Goal: Information Seeking & Learning: Learn about a topic

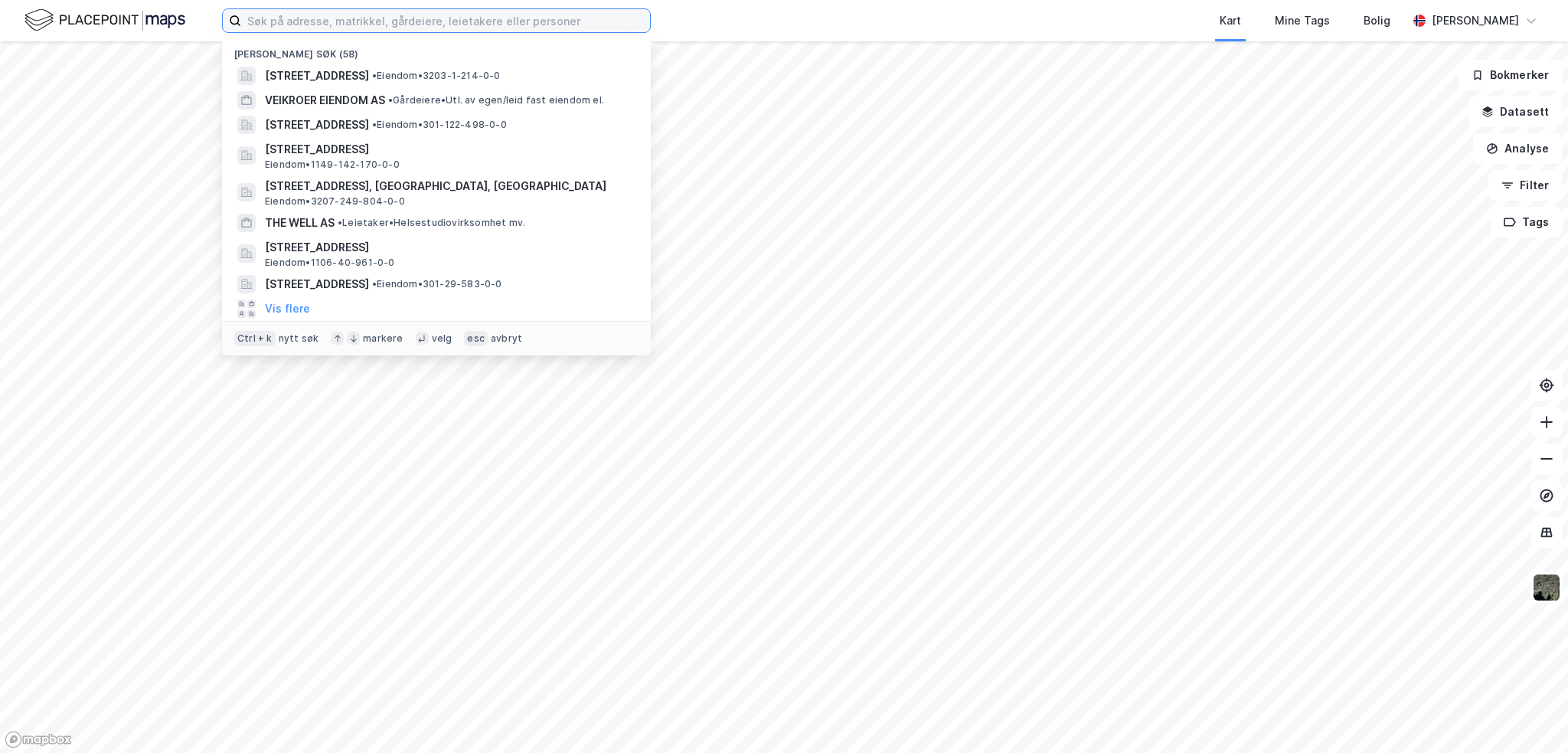
click at [376, 24] on input at bounding box center [445, 21] width 409 height 23
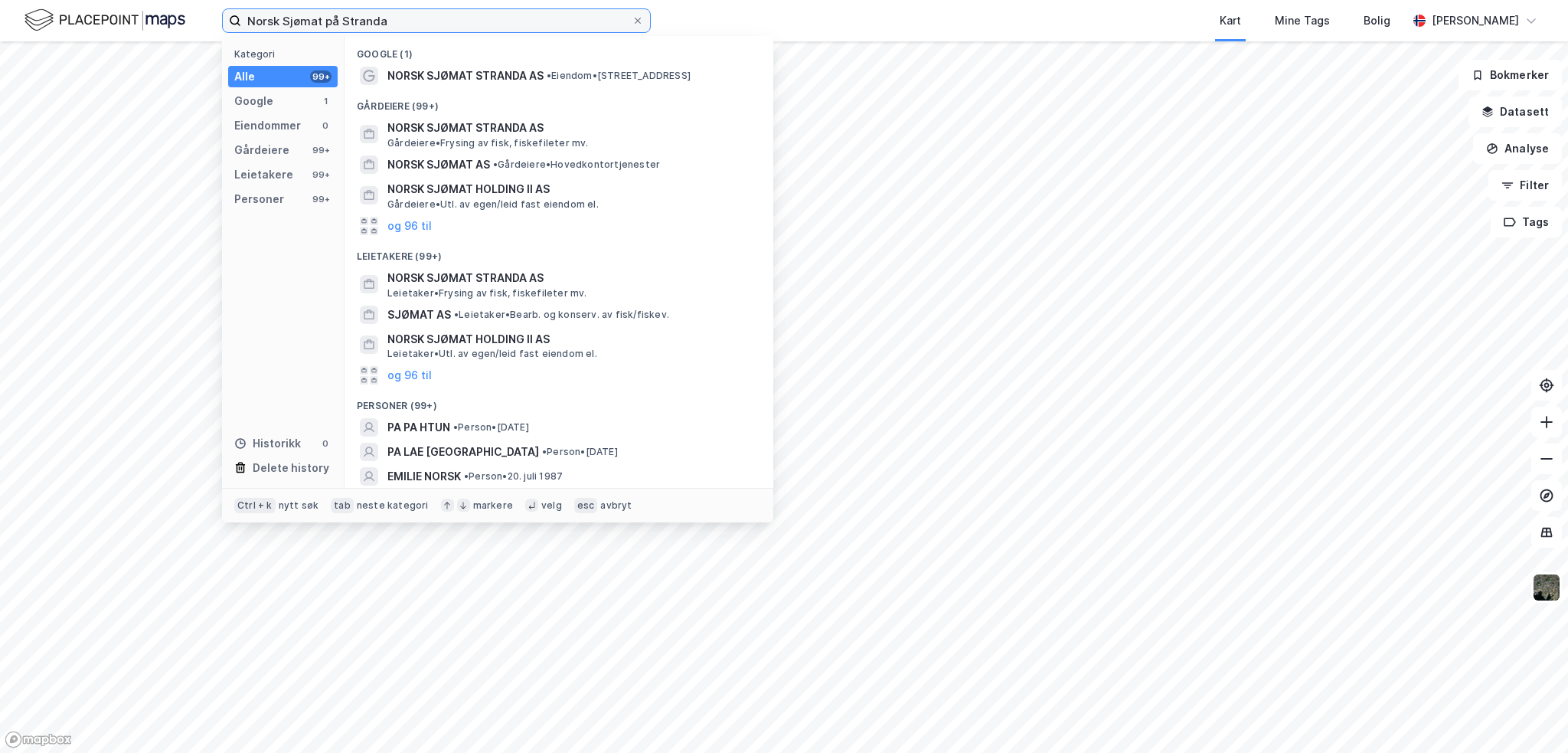
type input "Norsk Sjømat på Stranda"
click at [459, 133] on span "NORSK SJØMAT STRANDA AS" at bounding box center [571, 127] width 367 height 18
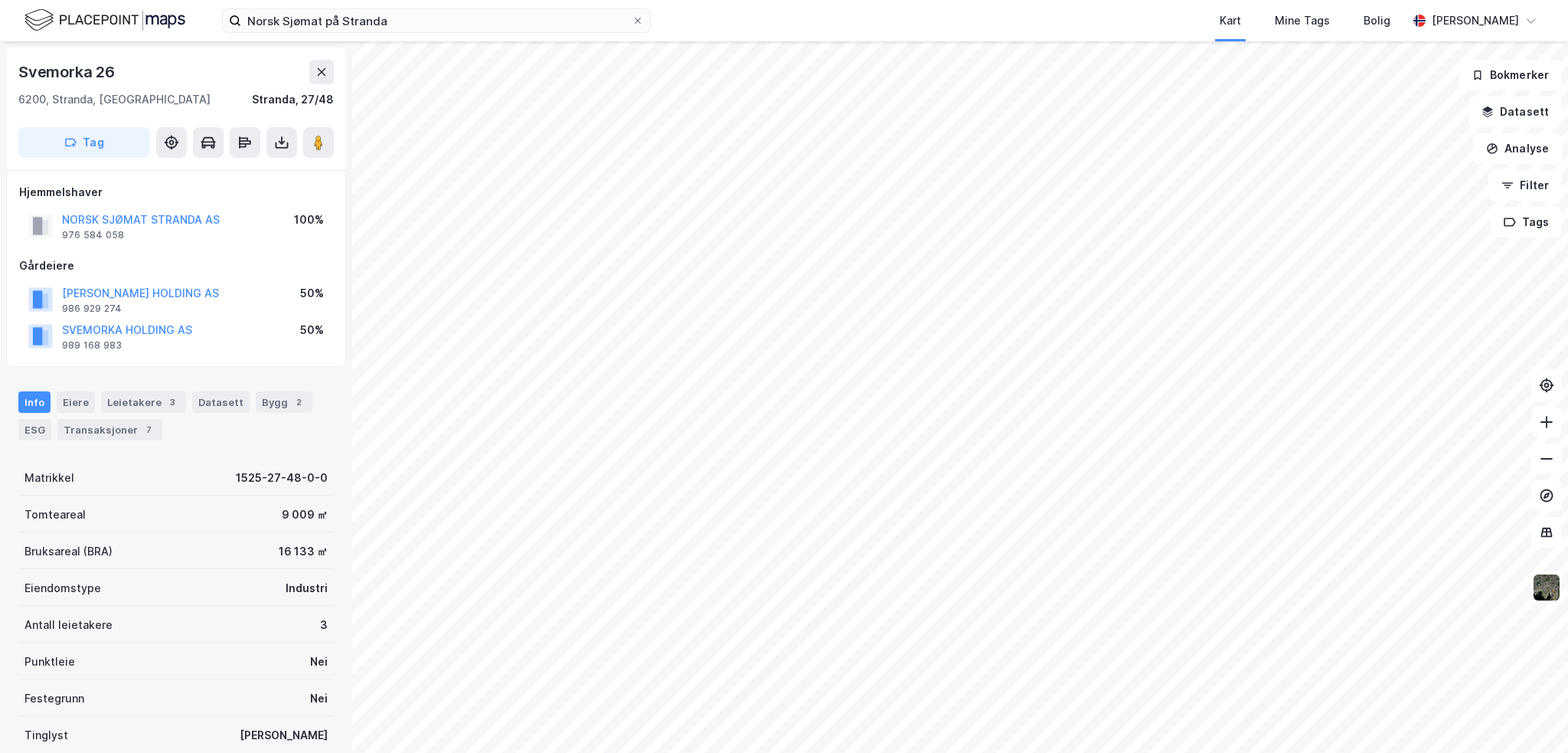
scroll to position [2, 0]
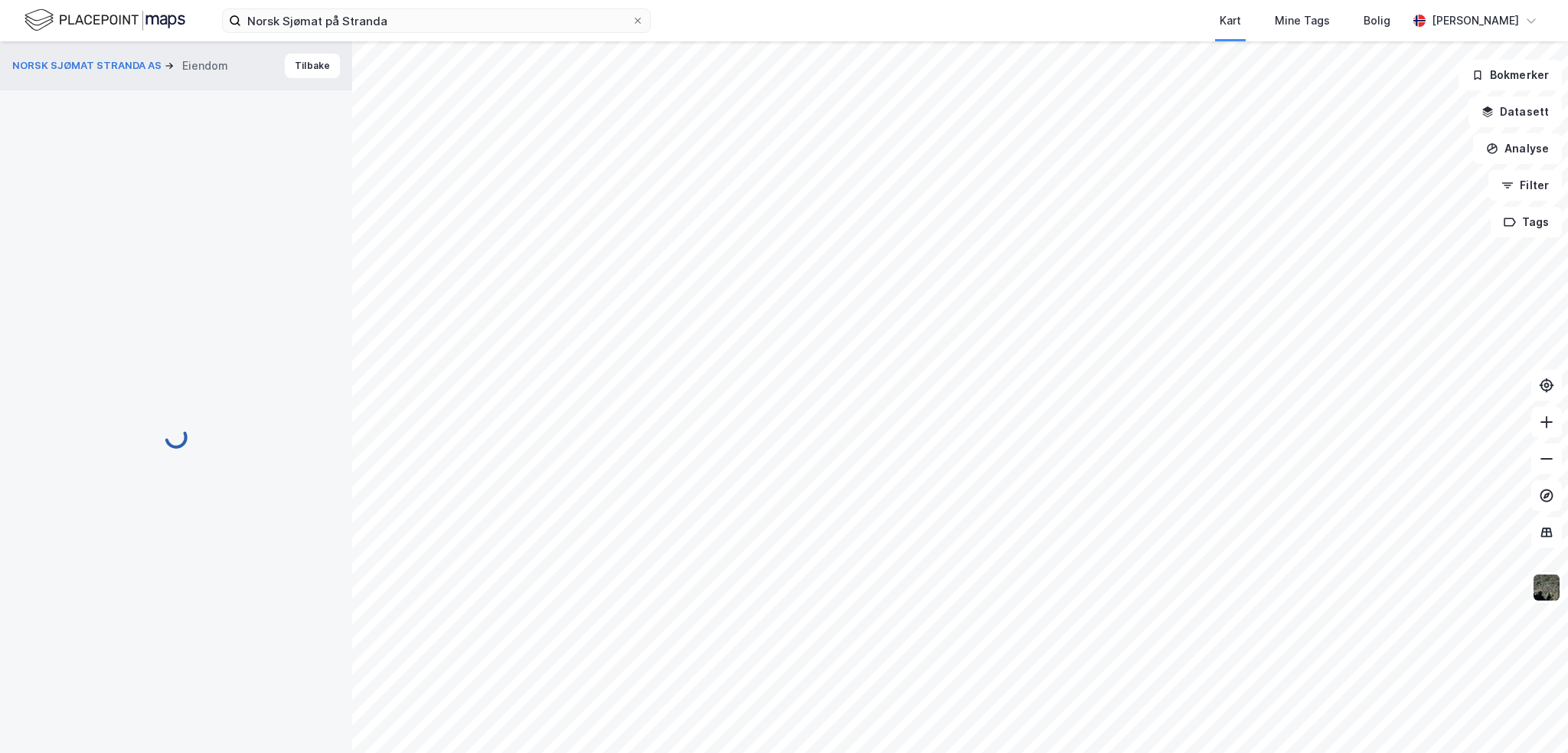
scroll to position [2, 0]
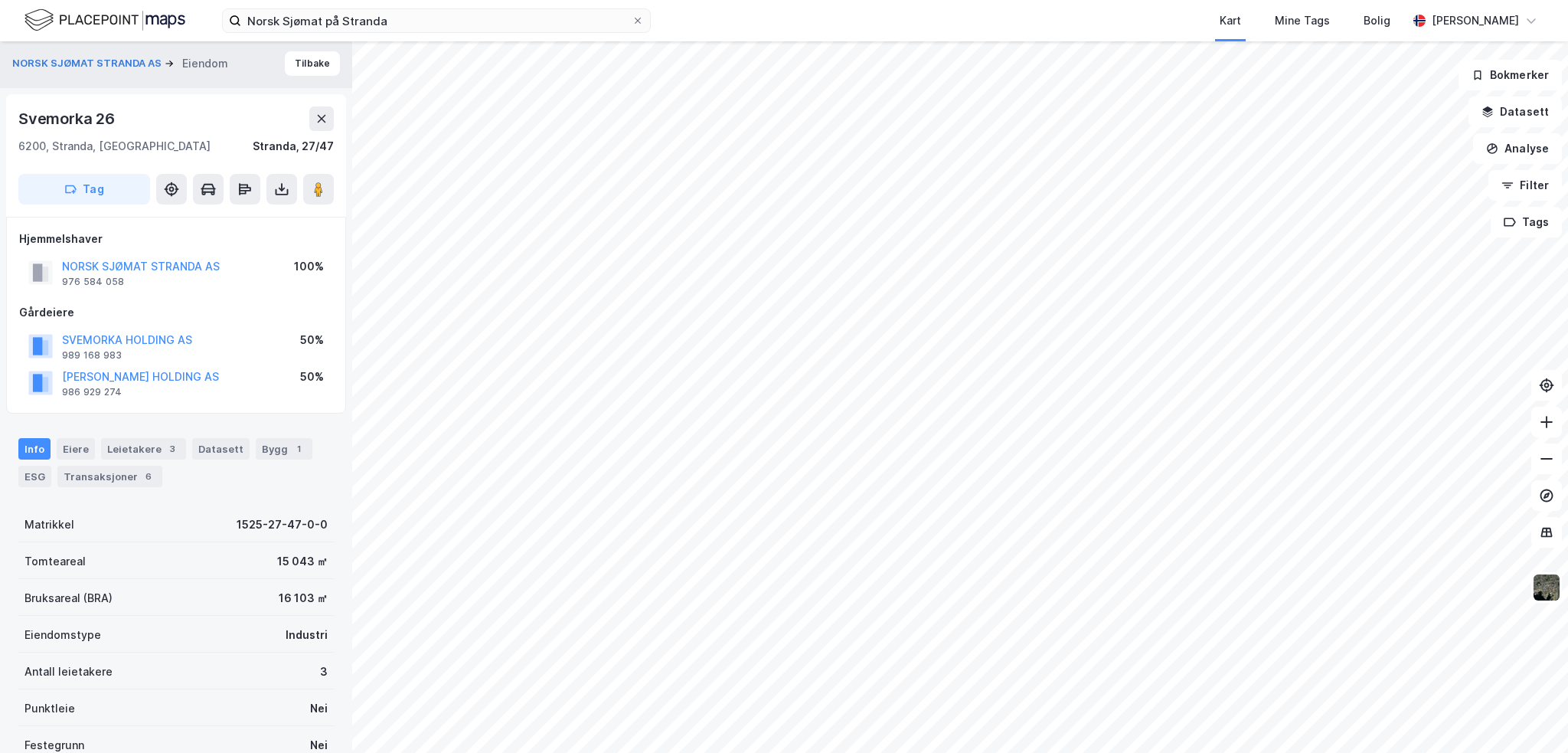
click at [0, 0] on button "NORSK SJØMAT STRANDA AS" at bounding box center [0, 0] width 0 height 0
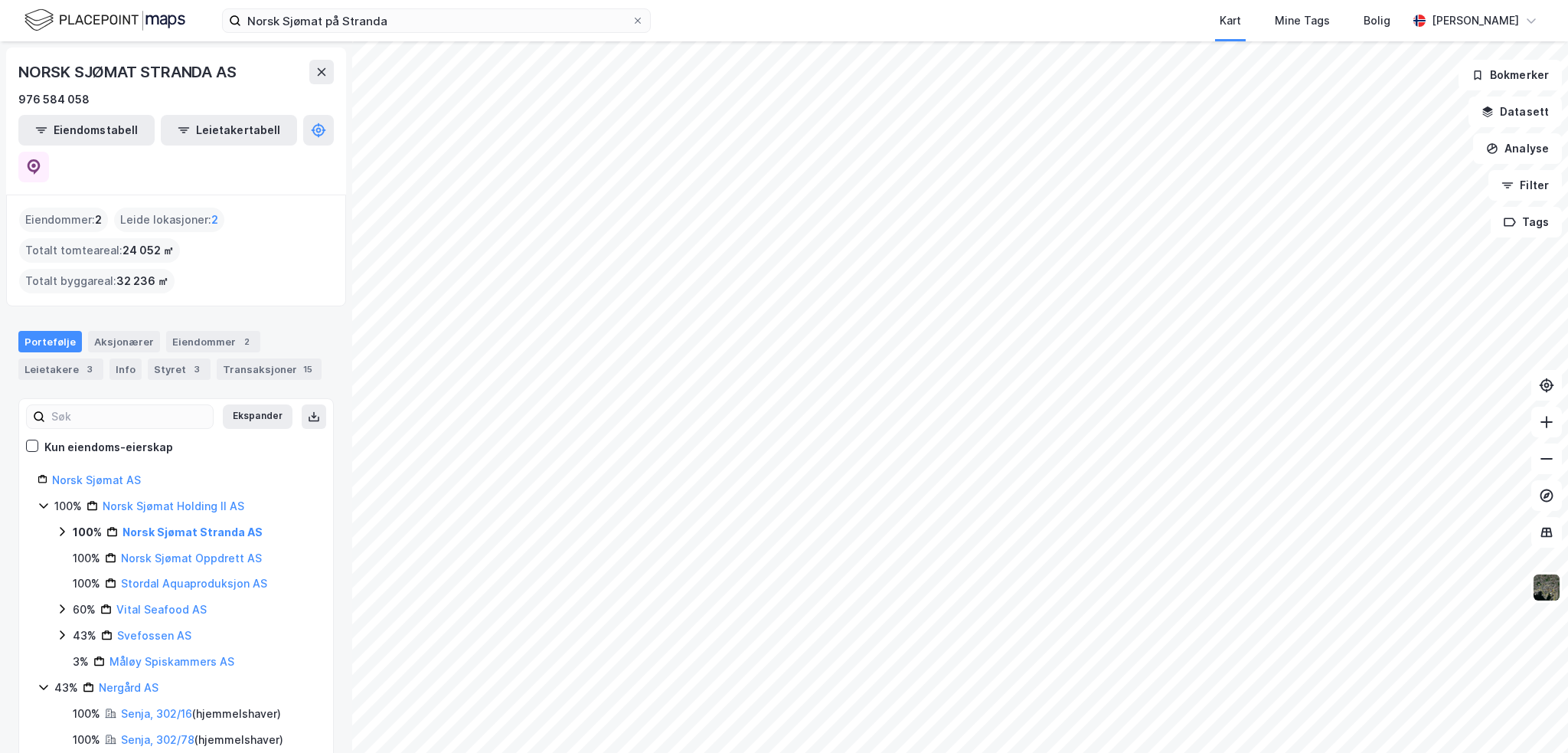
click at [199, 139] on button "Leietakertabell" at bounding box center [228, 130] width 137 height 31
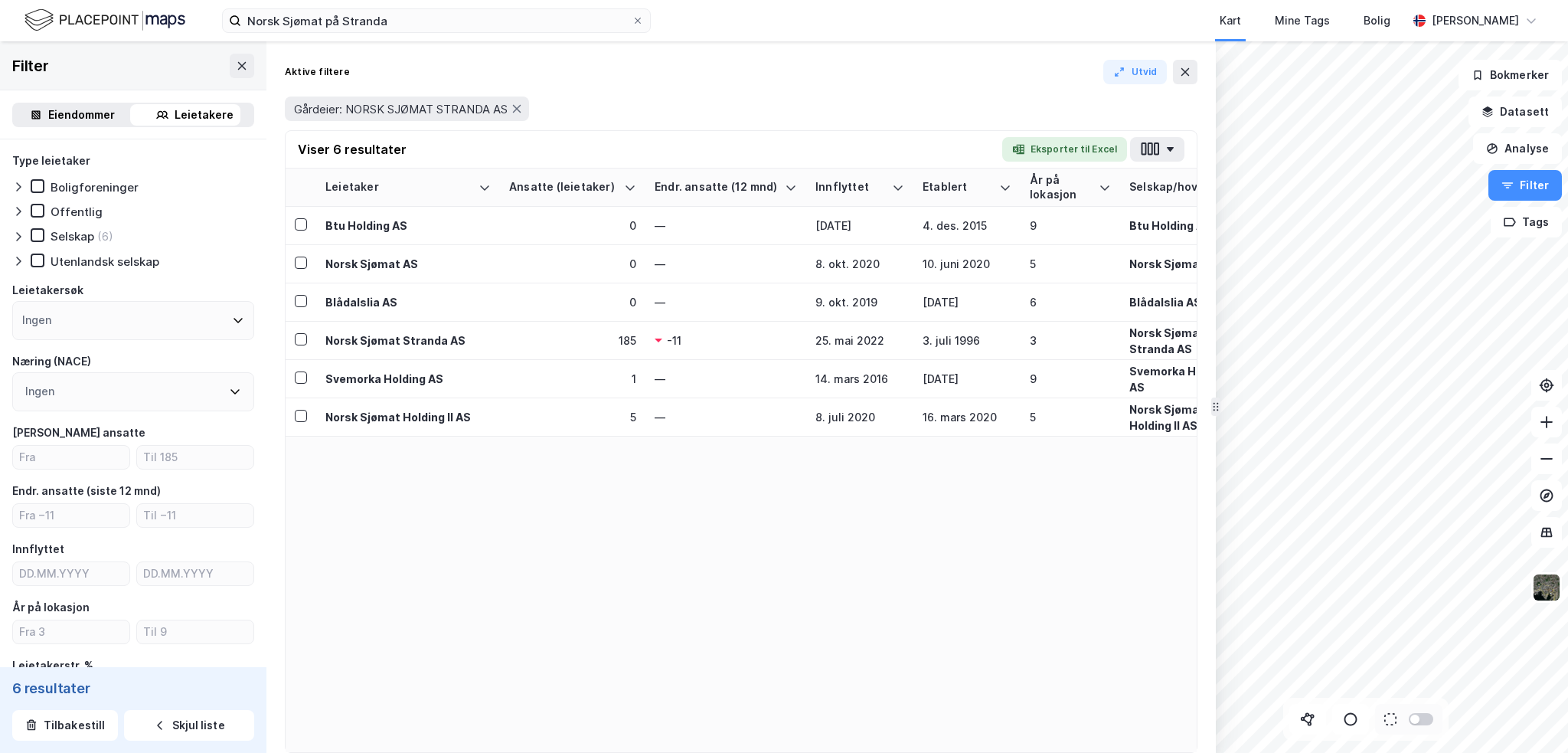
click at [86, 113] on div "Eiendommer" at bounding box center [81, 115] width 66 height 18
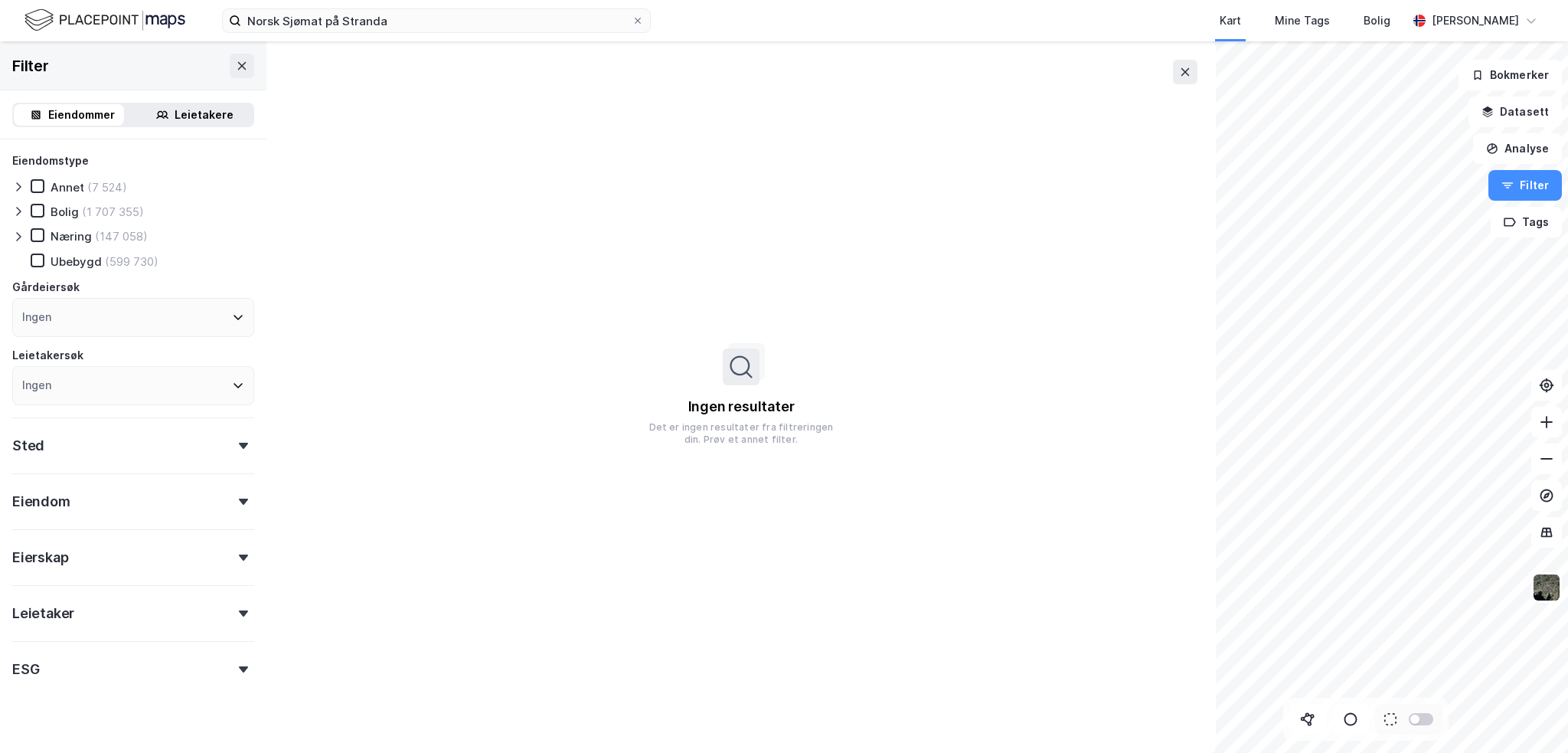
click at [236, 70] on icon at bounding box center [242, 65] width 12 height 12
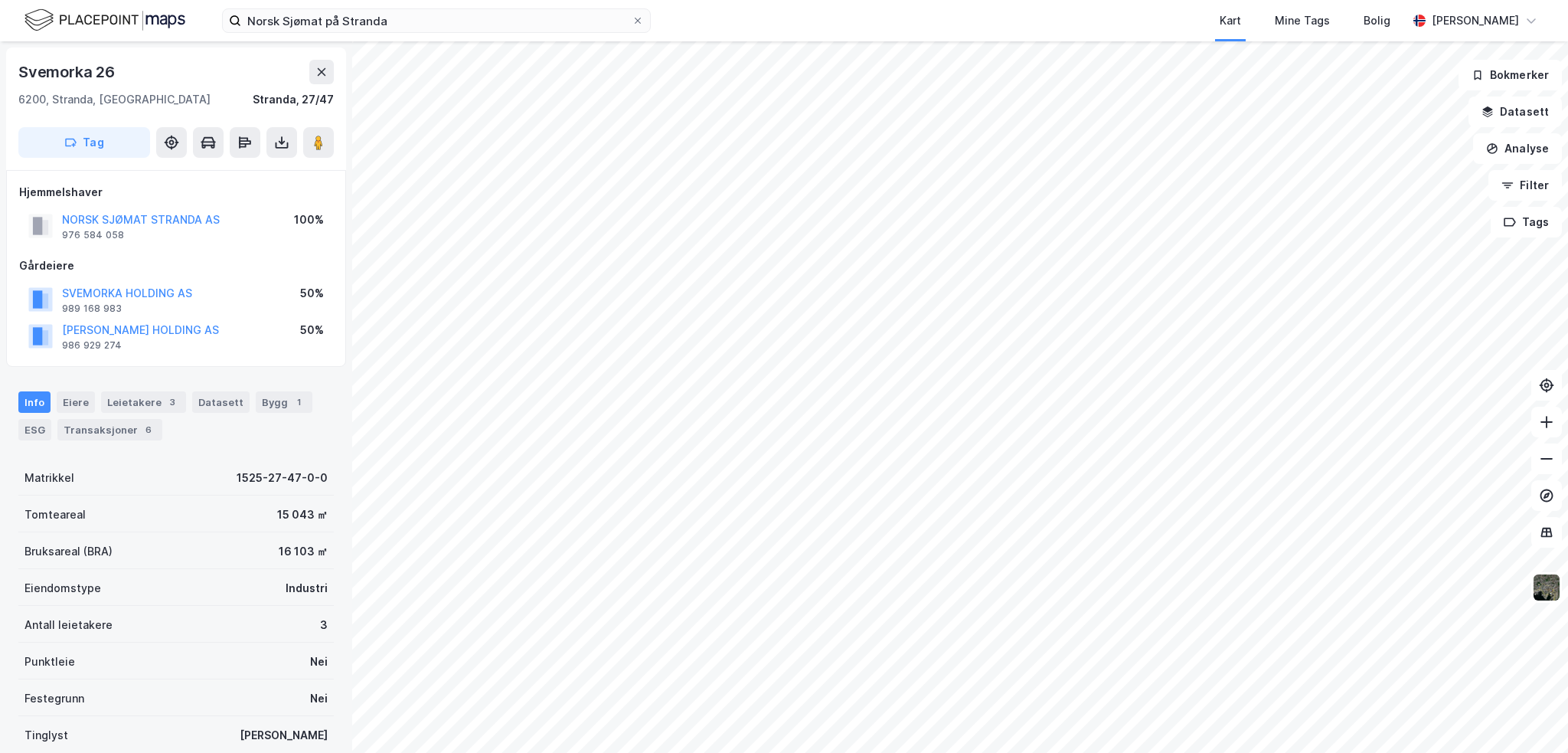
scroll to position [2, 0]
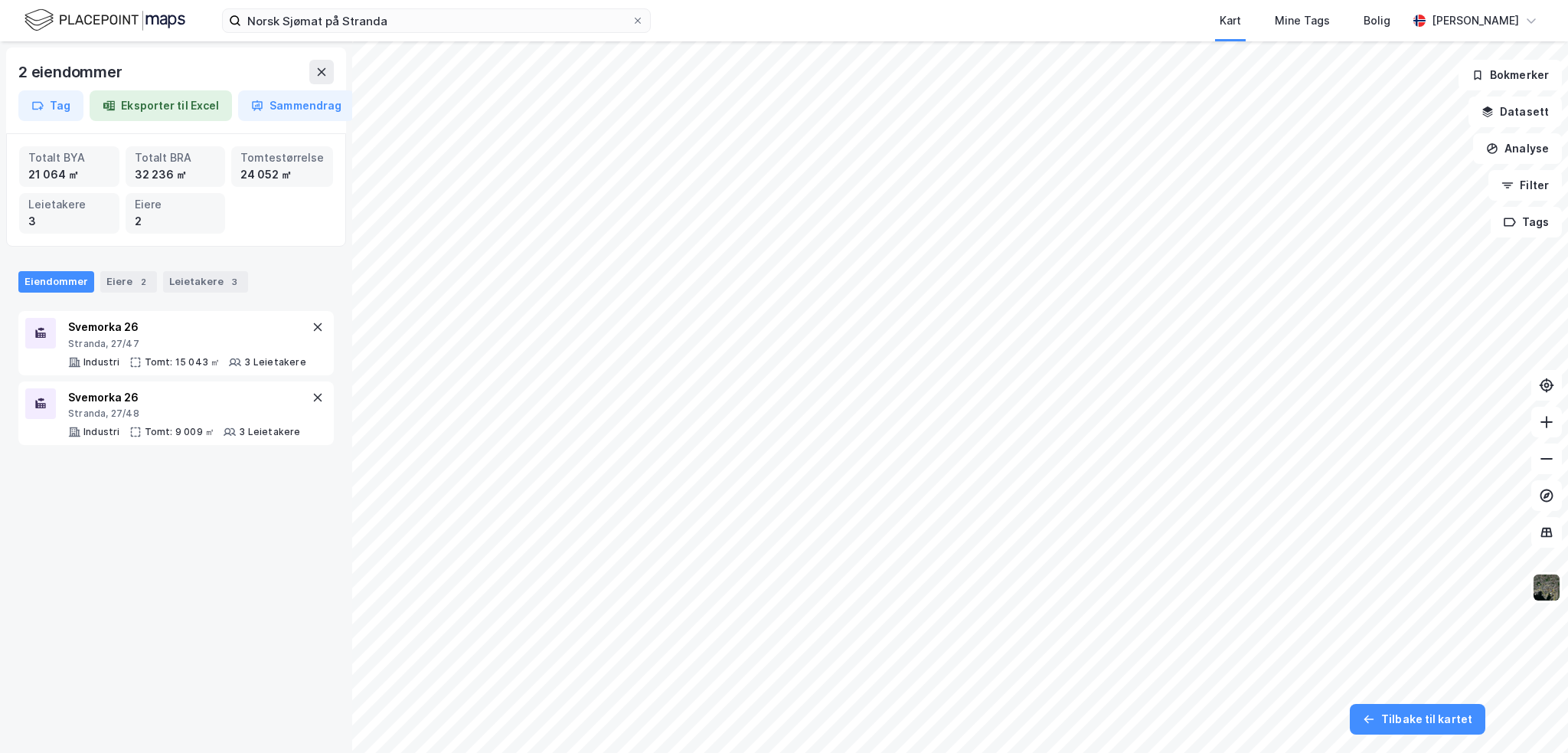
click at [203, 348] on div "Stranda, 27/47" at bounding box center [187, 343] width 238 height 12
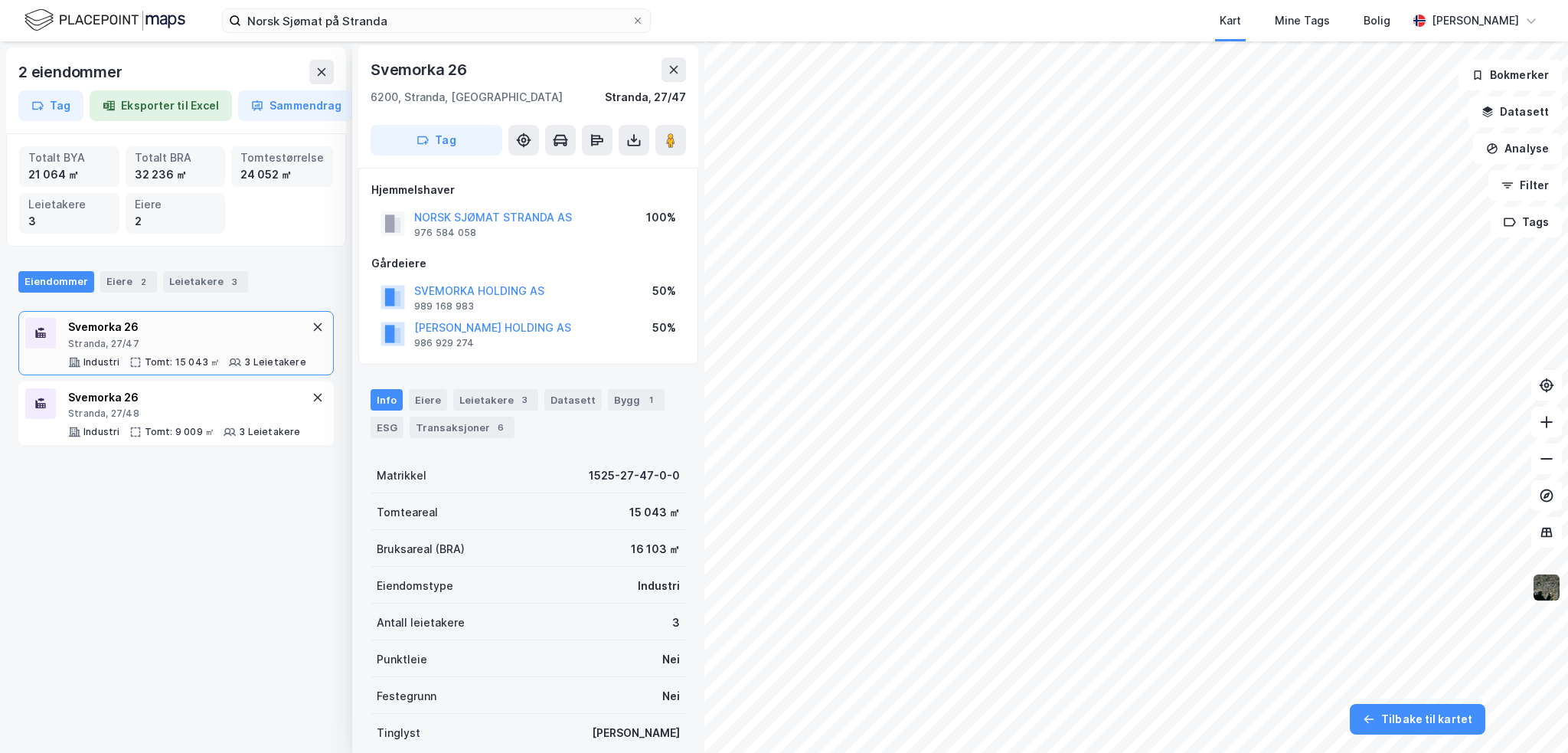
click at [207, 415] on div "Stranda, 27/48" at bounding box center [184, 413] width 233 height 12
drag, startPoint x: 481, startPoint y: 55, endPoint x: 371, endPoint y: 61, distance: 110.2
click at [371, 61] on div "[STREET_ADDRESS]" at bounding box center [528, 107] width 340 height 122
copy div "Svemorka 26"
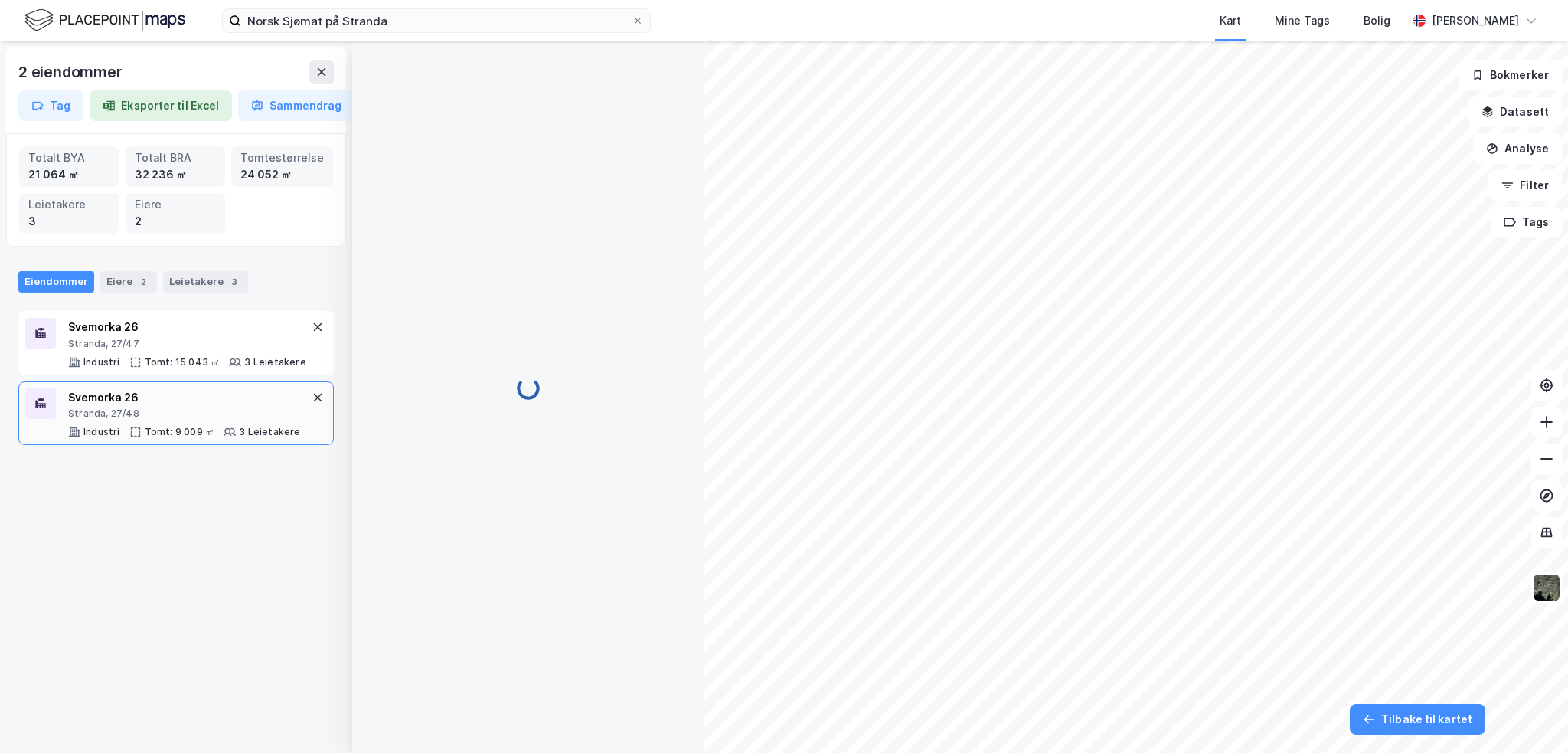
scroll to position [2, 0]
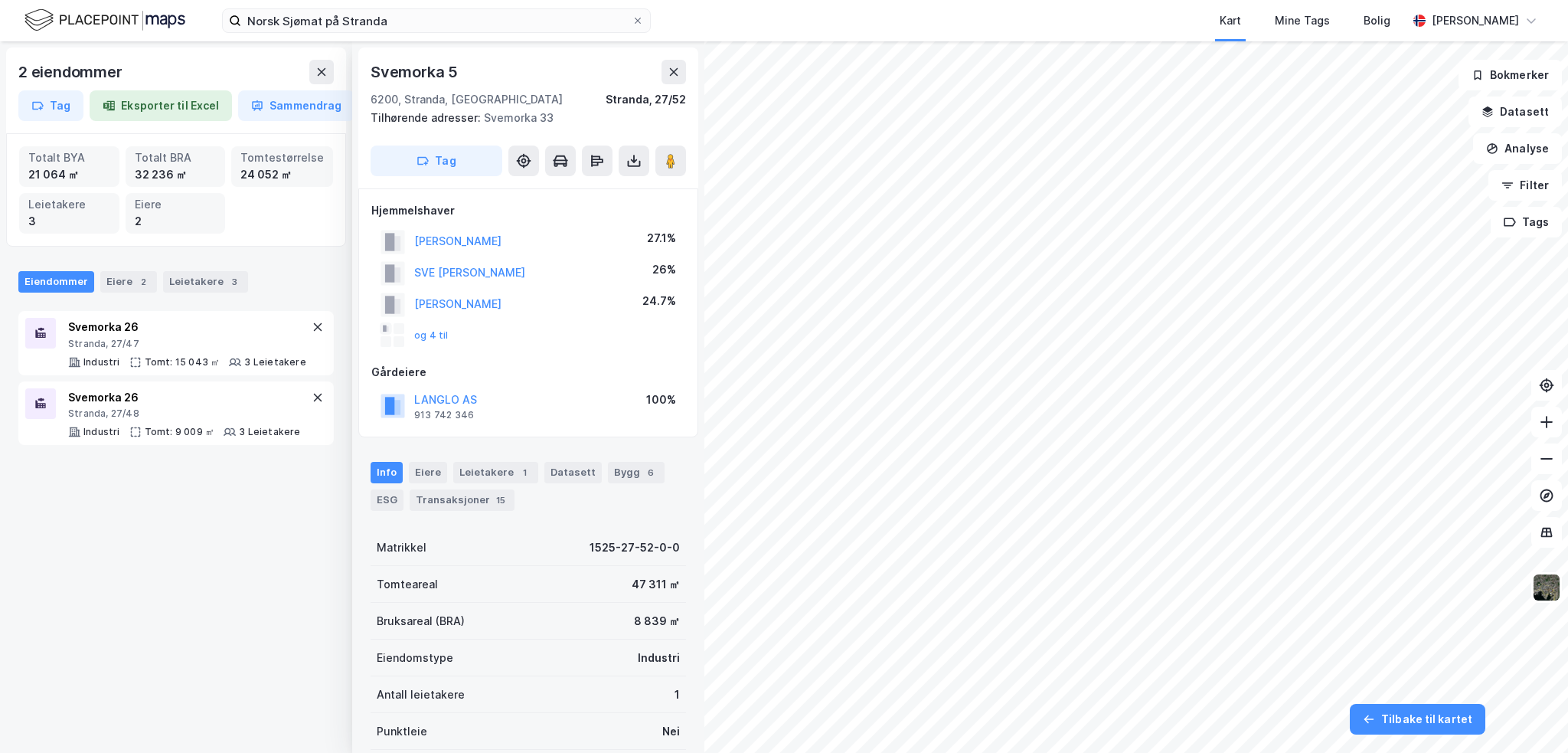
scroll to position [2, 0]
click at [0, 0] on button "[PERSON_NAME]" at bounding box center [0, 0] width 0 height 0
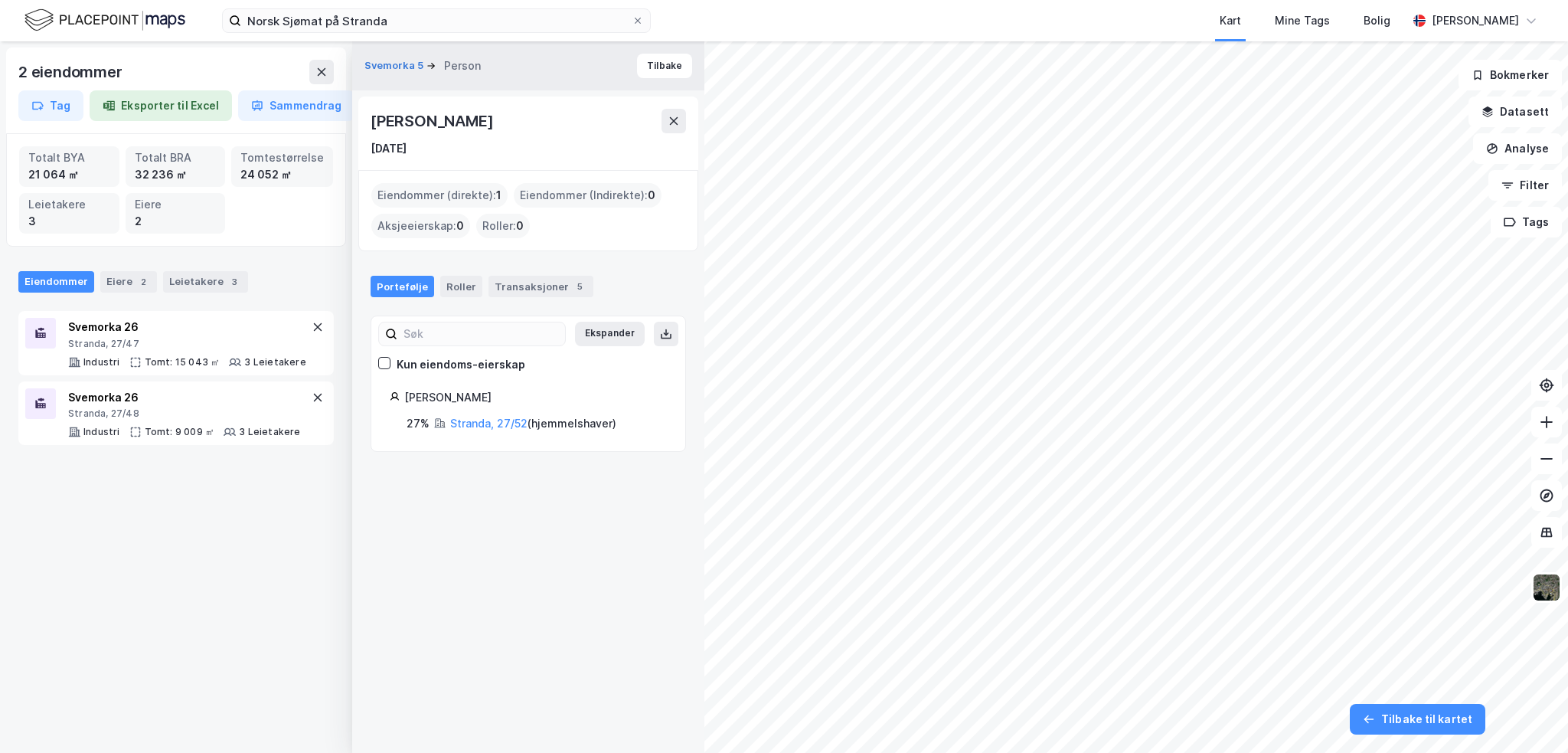
click at [515, 287] on div "Transaksjoner 5" at bounding box center [540, 286] width 105 height 22
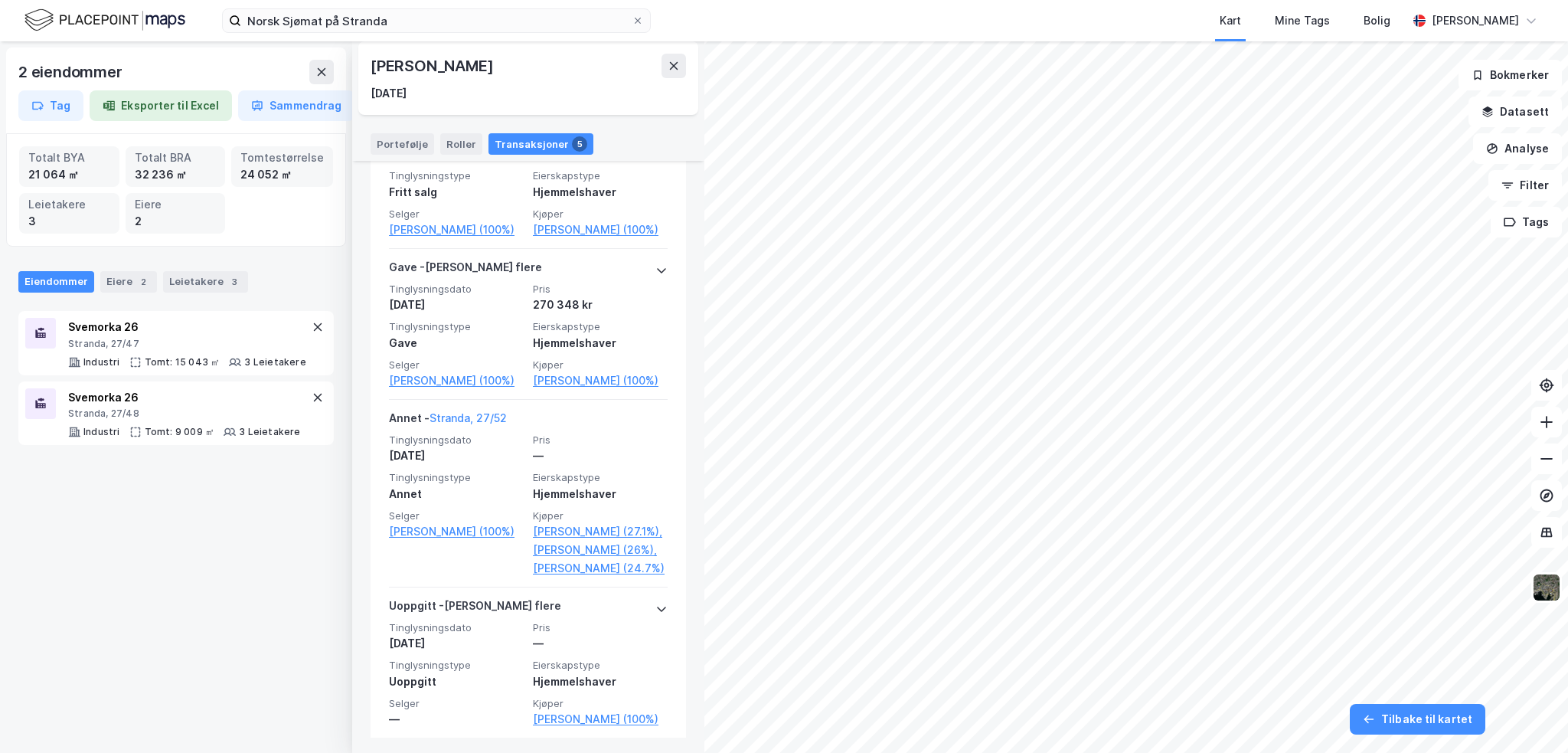
scroll to position [613, 0]
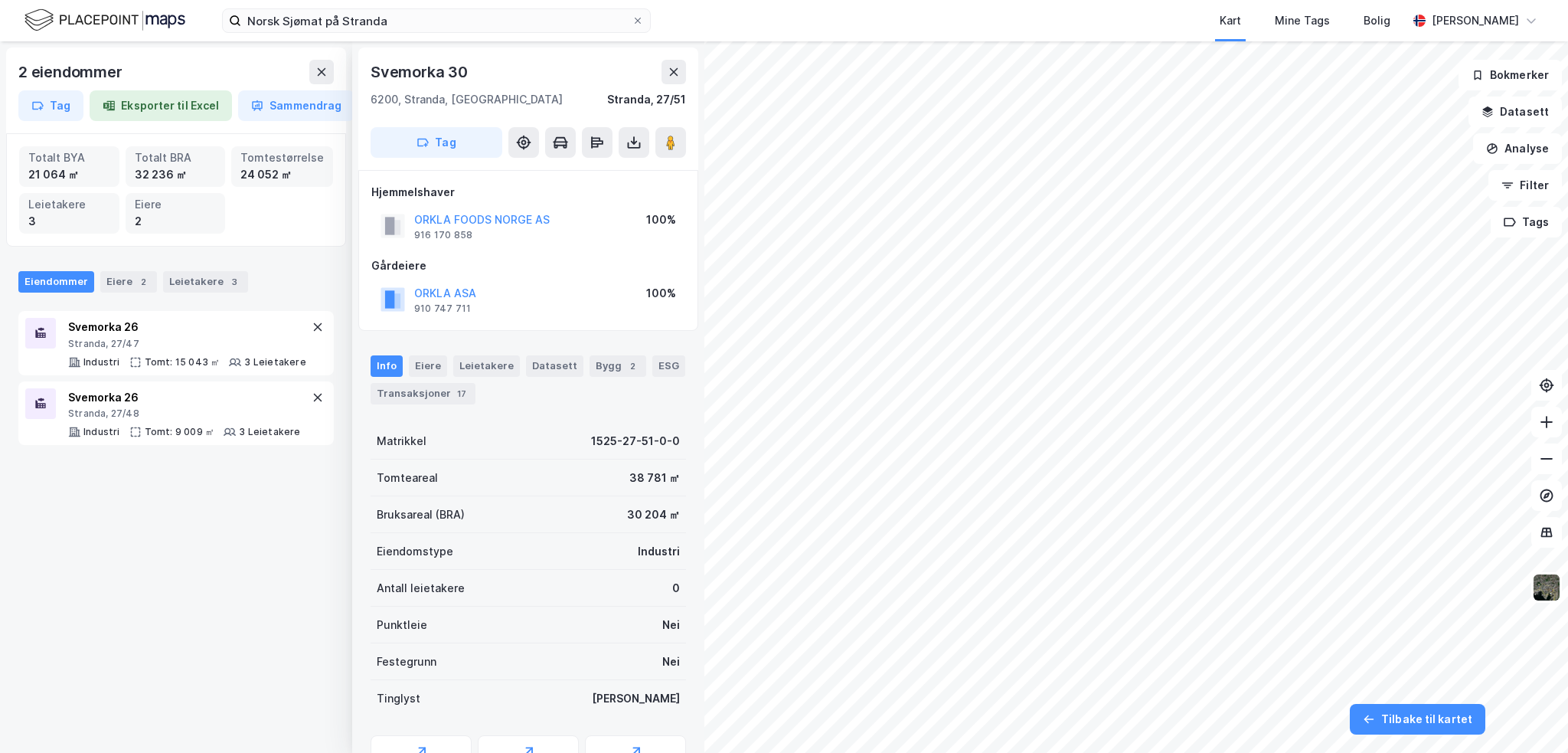
scroll to position [2, 0]
click at [61, 208] on div "Leietakere" at bounding box center [69, 204] width 82 height 17
click at [193, 276] on div "Leietakere 3" at bounding box center [205, 282] width 85 height 22
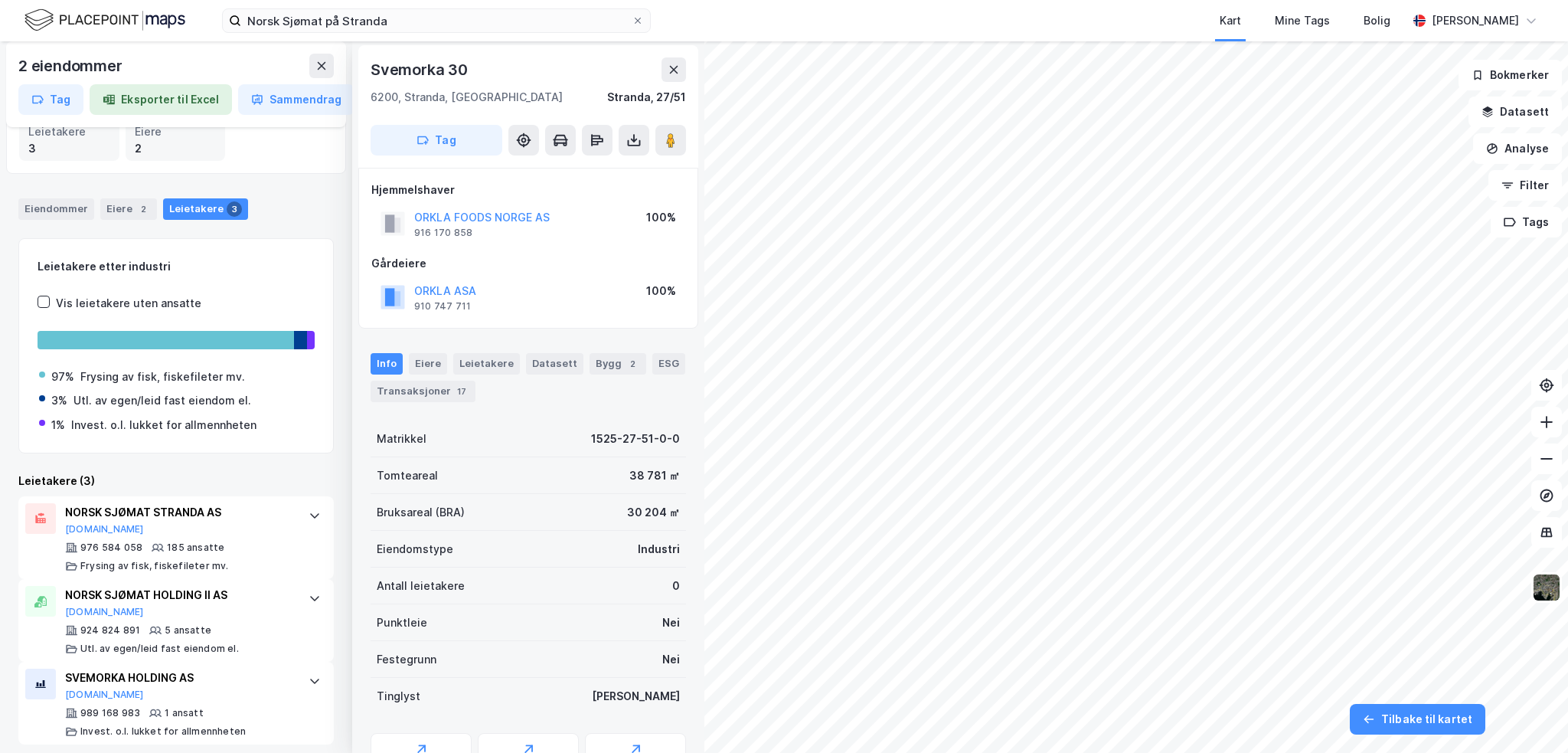
scroll to position [82, 0]
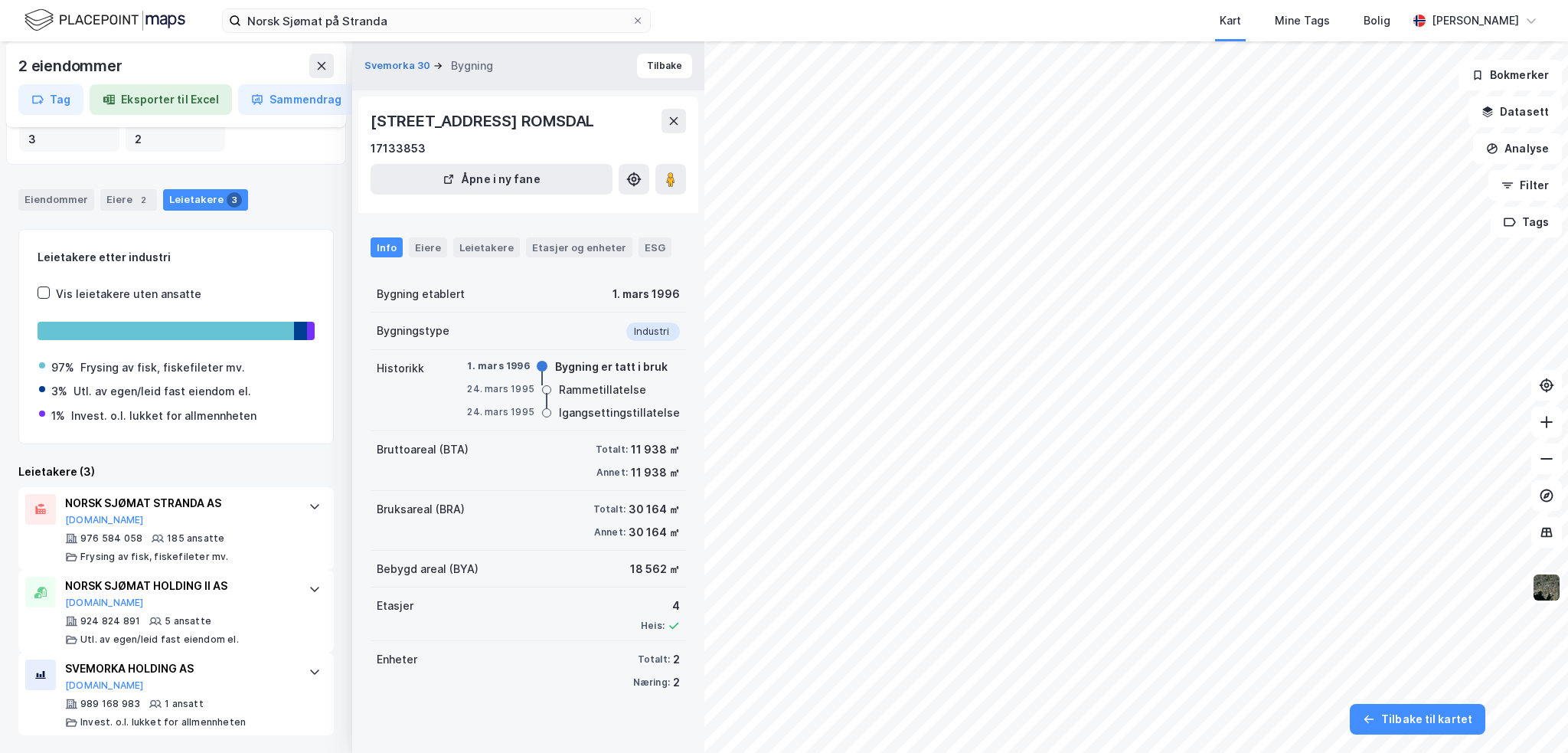
click at [314, 66] on button at bounding box center [322, 66] width 25 height 25
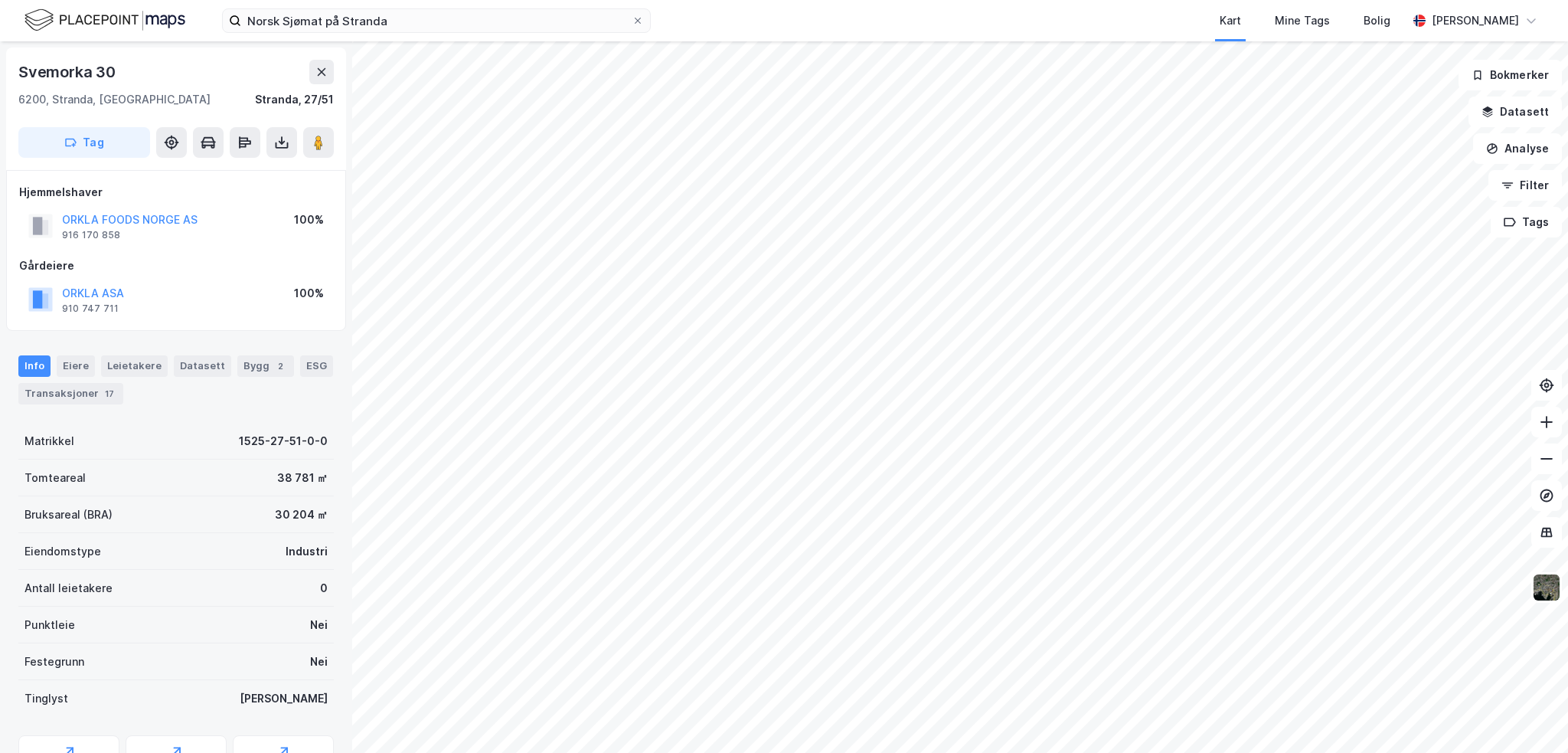
scroll to position [2, 0]
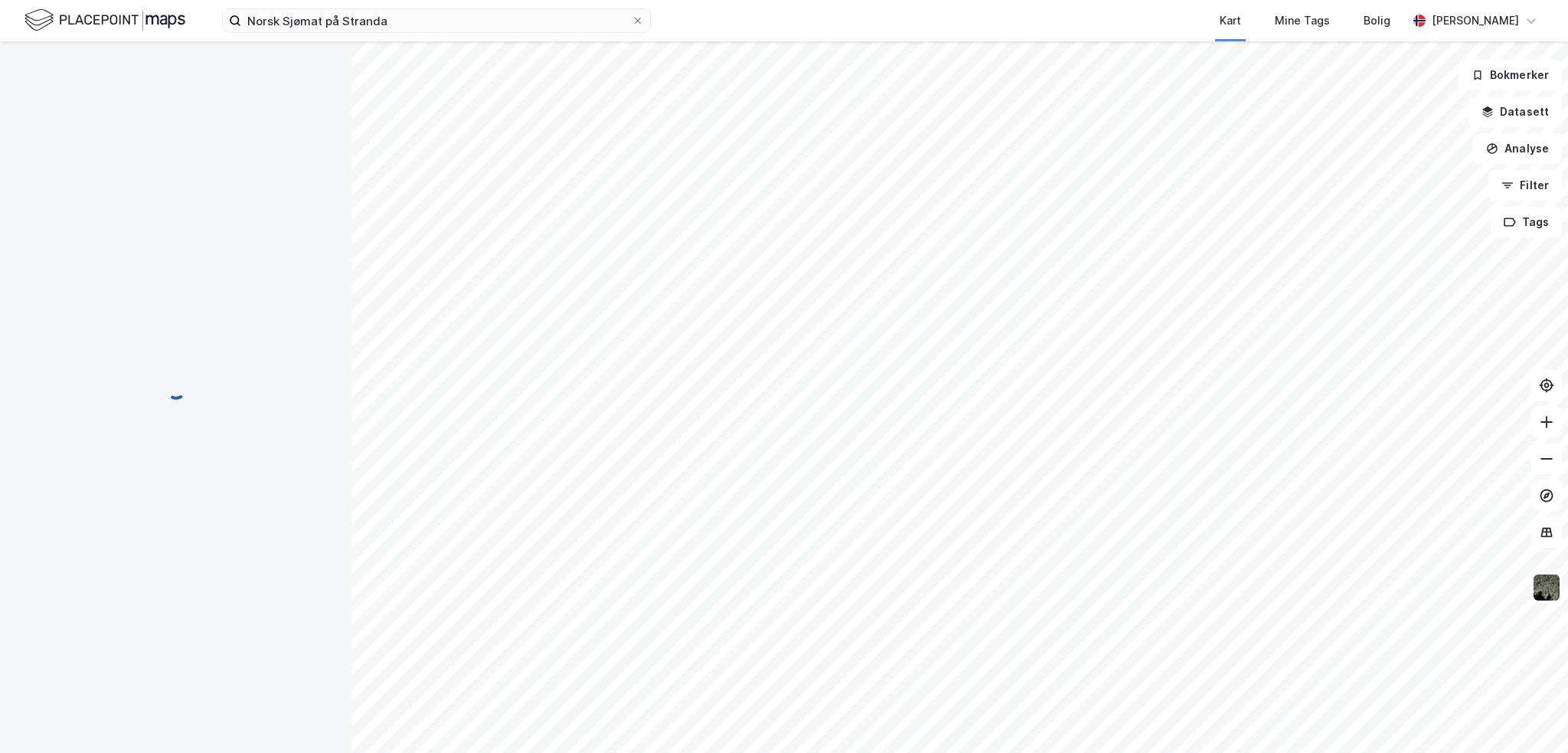
scroll to position [2, 0]
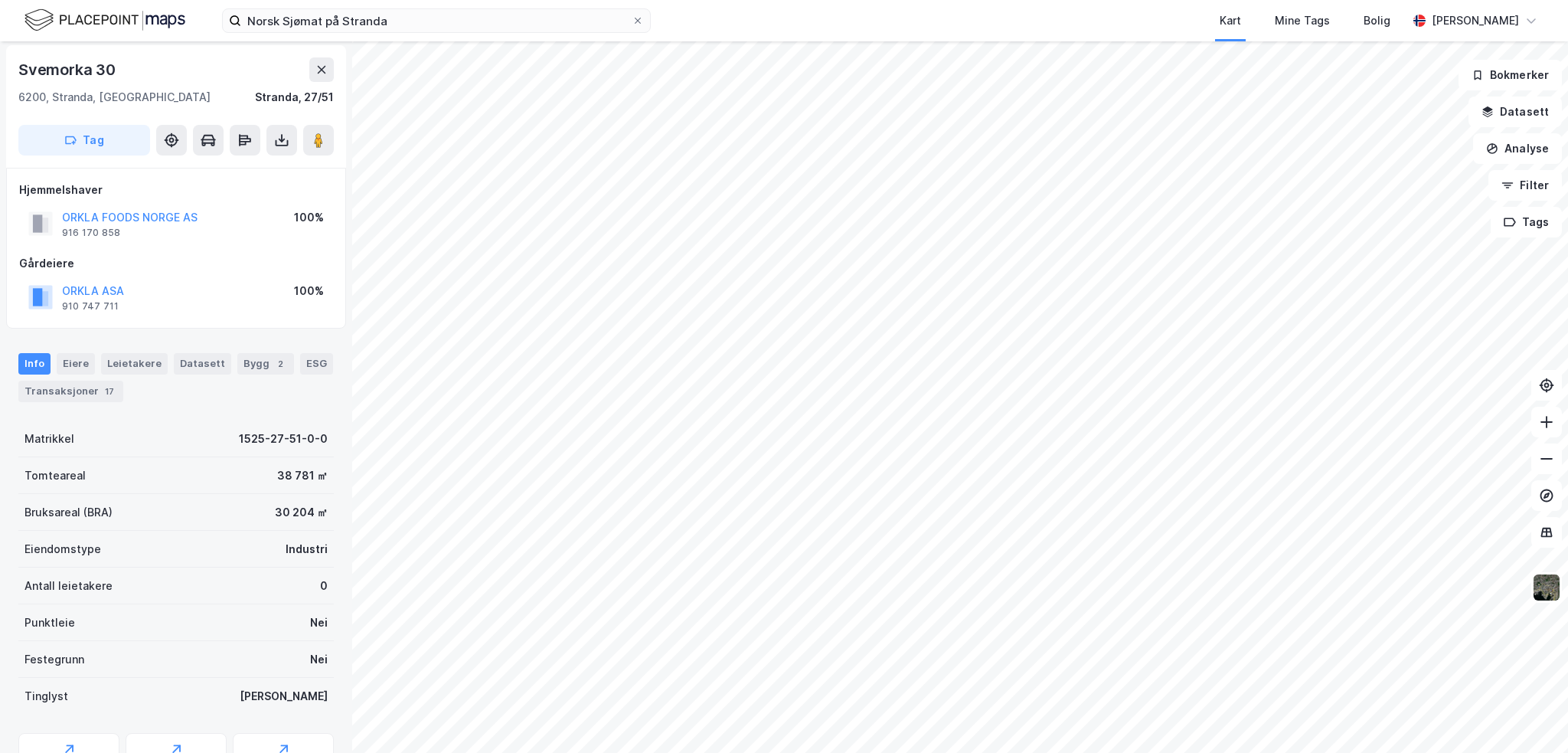
click at [148, 361] on div "Leietakere" at bounding box center [134, 364] width 66 height 22
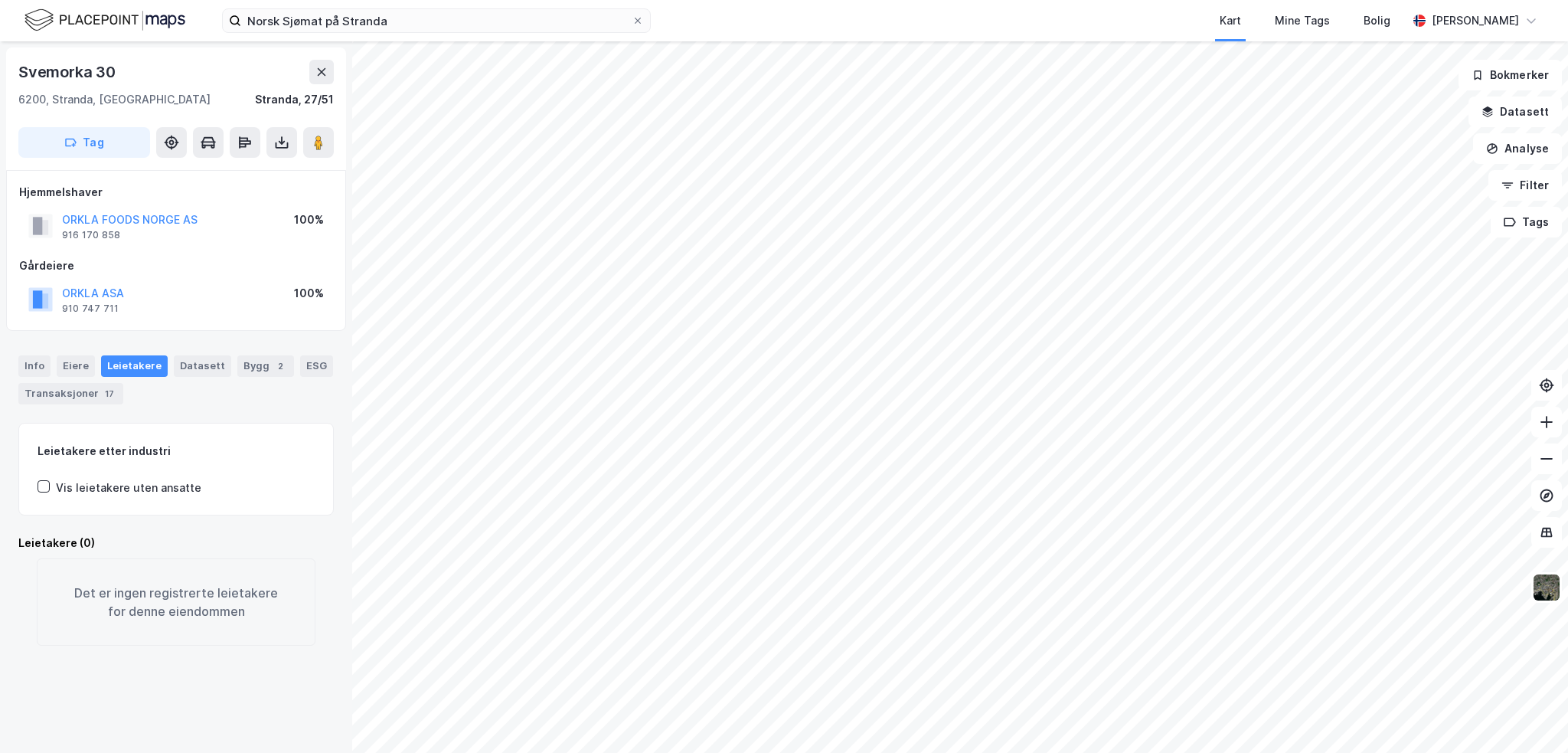
click at [252, 367] on div "Bygg 2" at bounding box center [266, 366] width 56 height 22
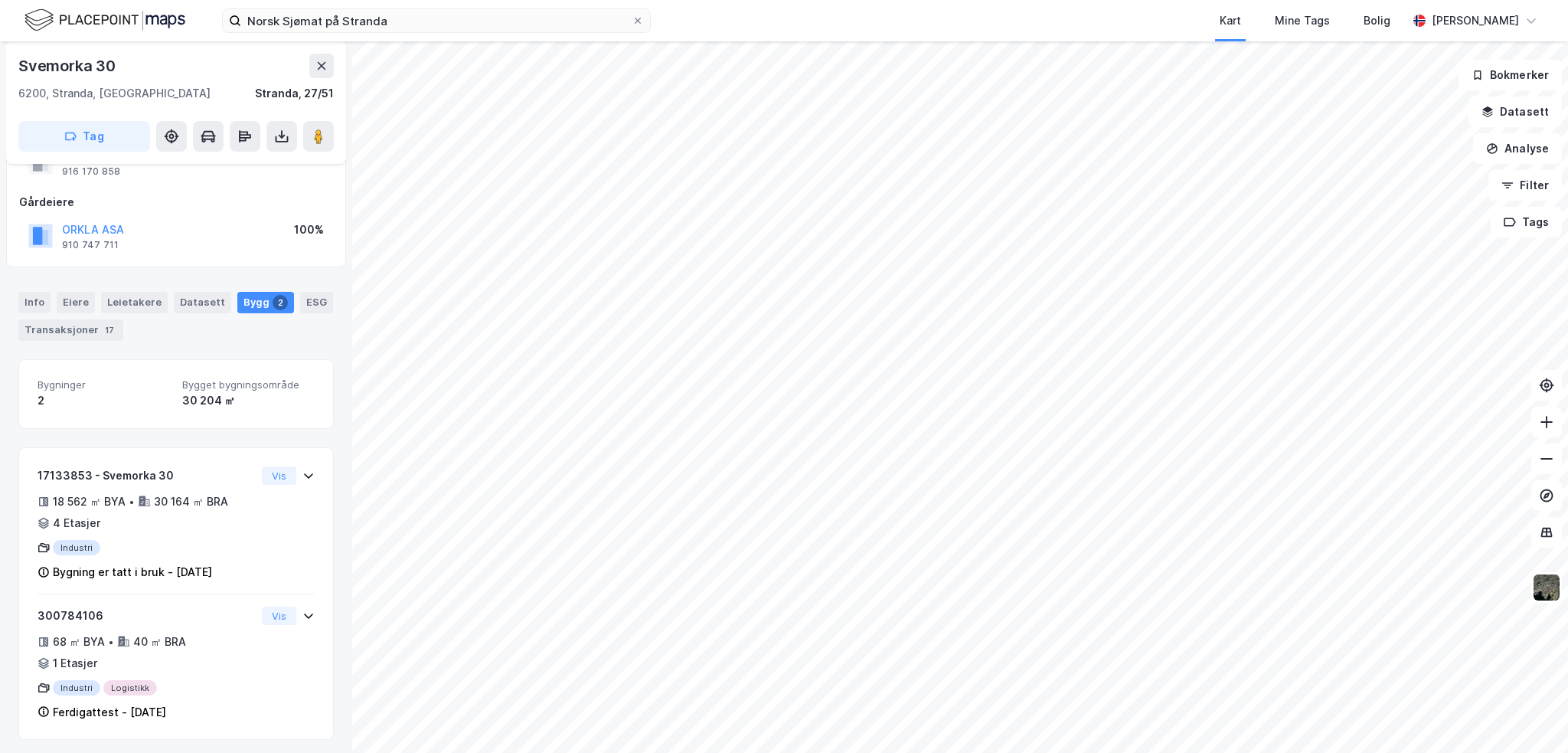
scroll to position [67, 0]
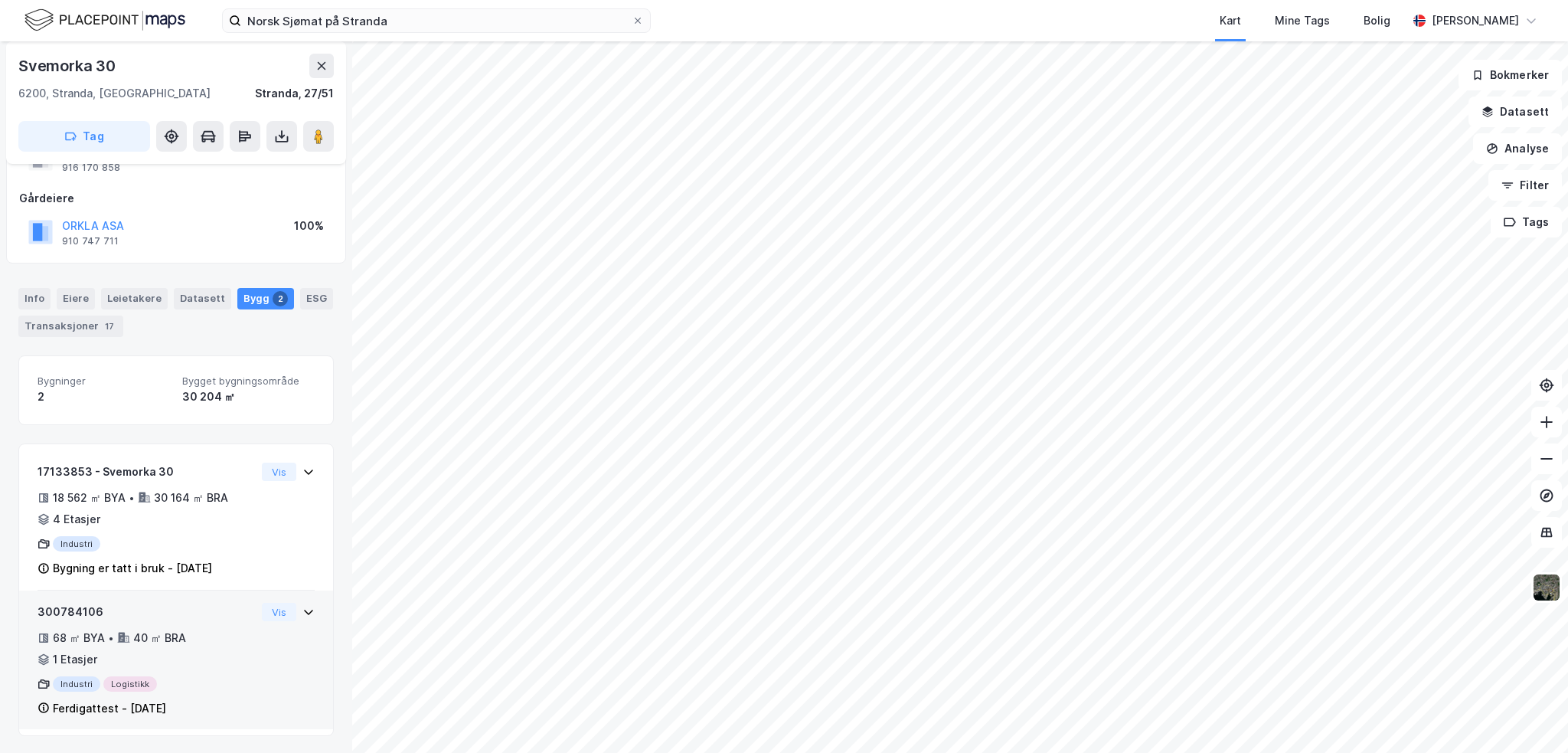
click at [272, 612] on button "Vis" at bounding box center [279, 612] width 35 height 18
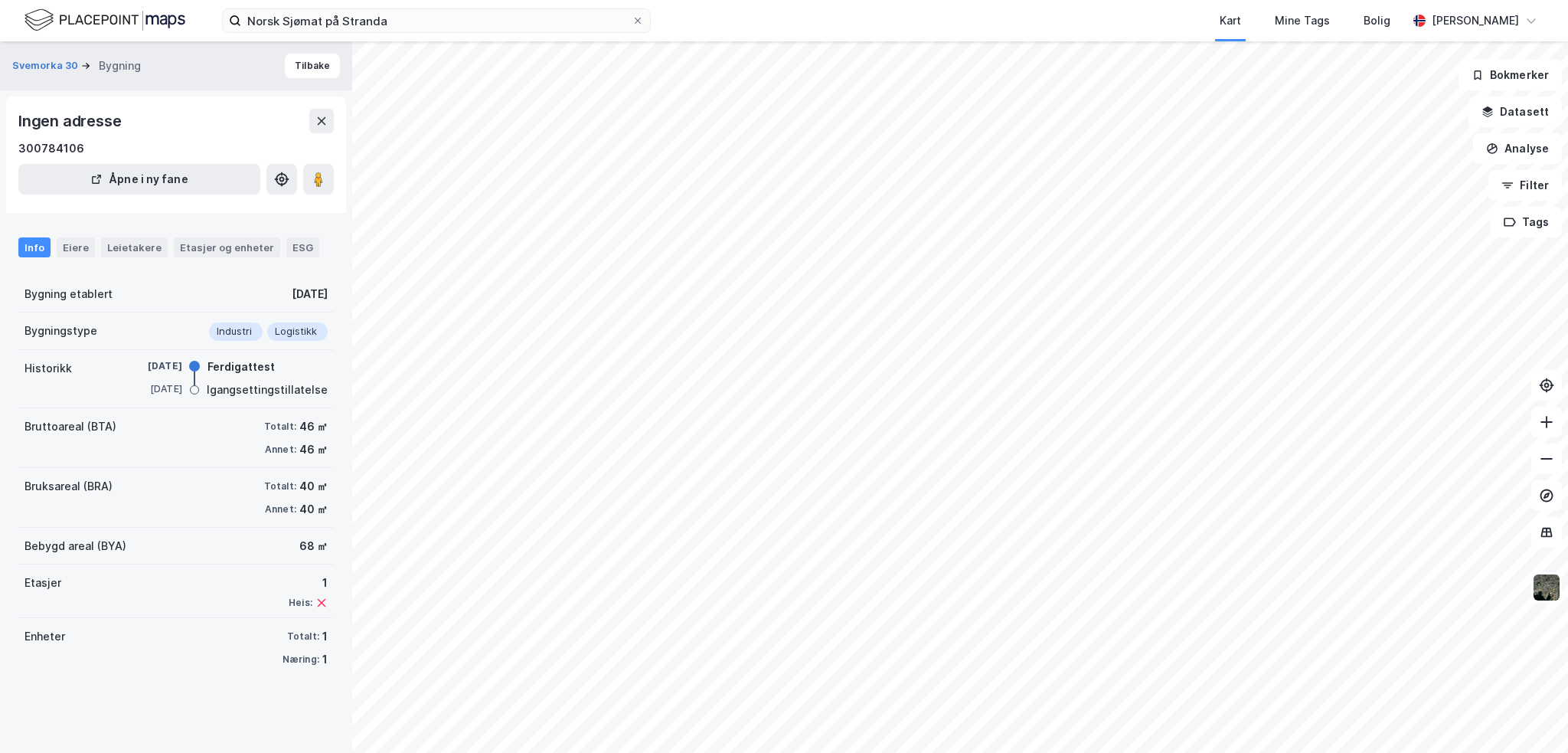
click at [324, 120] on icon at bounding box center [321, 121] width 12 height 12
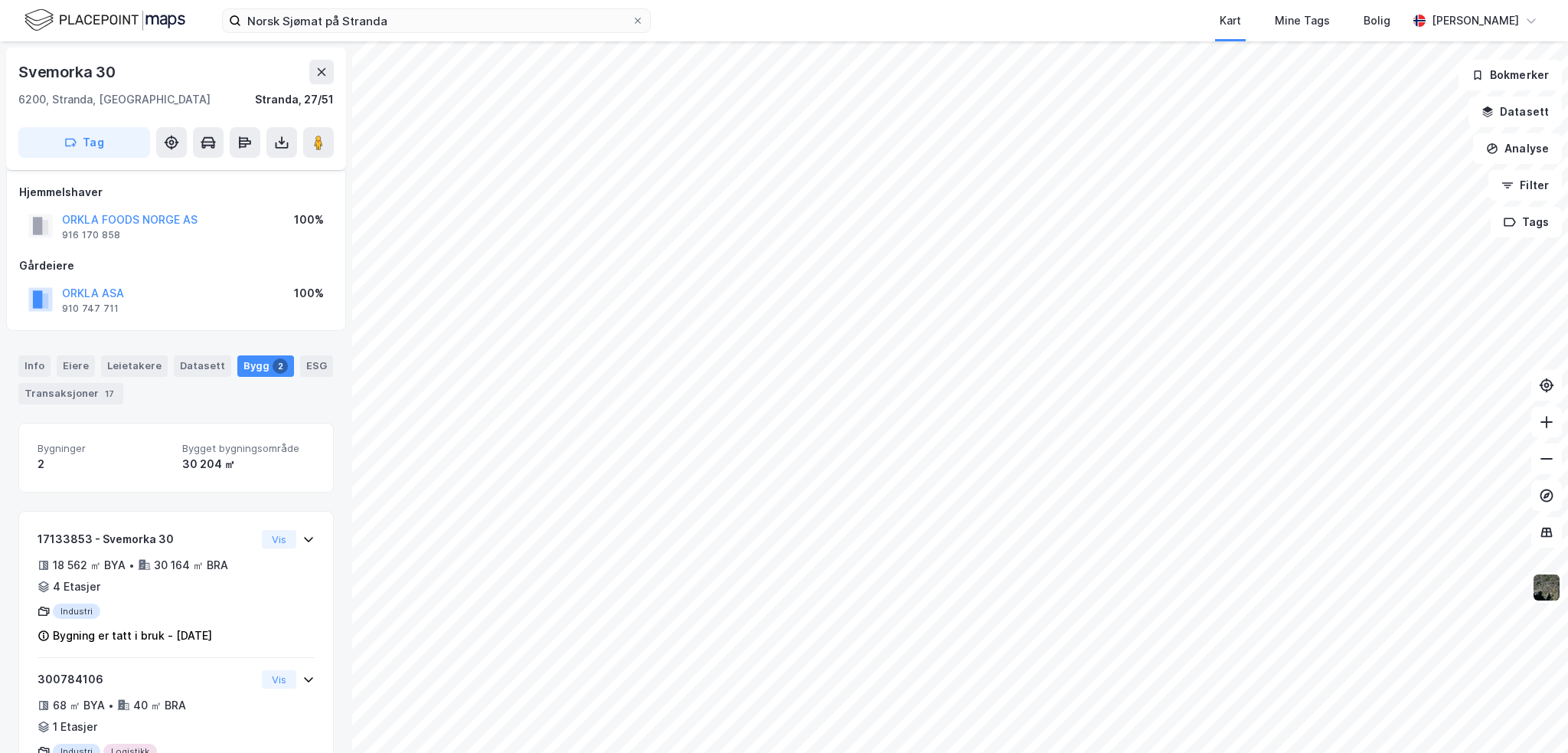
scroll to position [67, 0]
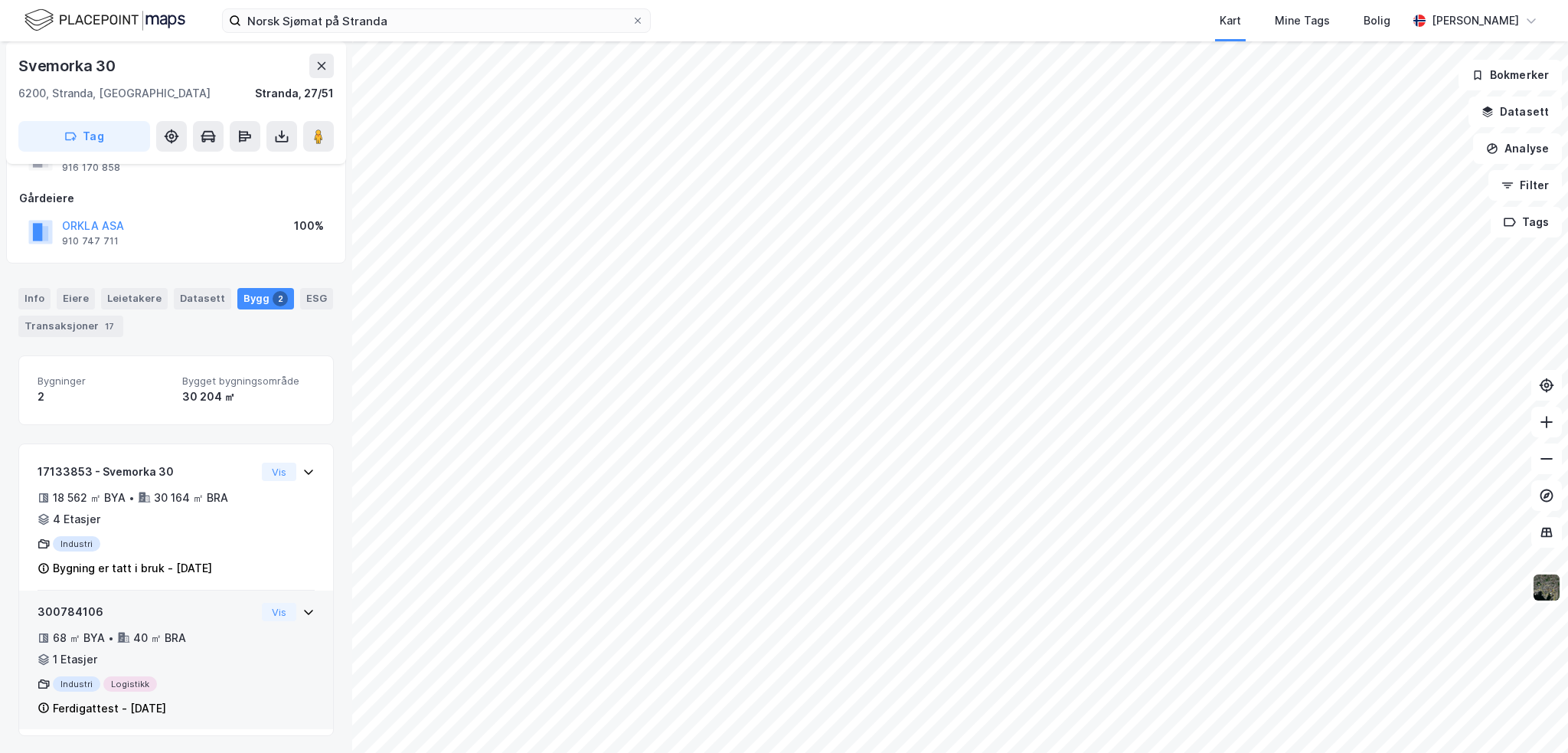
click at [271, 612] on button "Vis" at bounding box center [279, 612] width 35 height 18
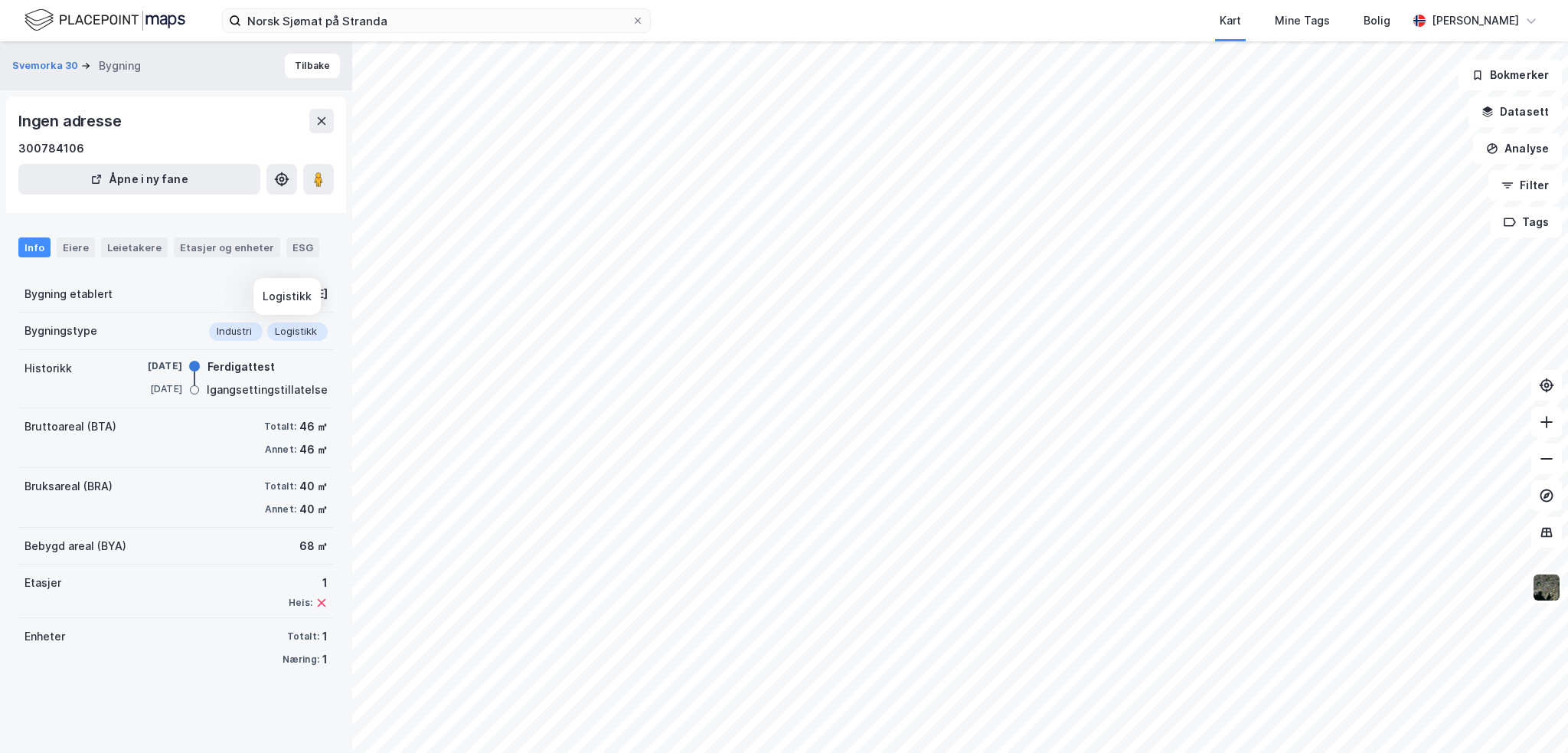
click at [292, 333] on div "Logistikk" at bounding box center [297, 332] width 60 height 18
click at [292, 70] on button "Tilbake" at bounding box center [312, 66] width 55 height 25
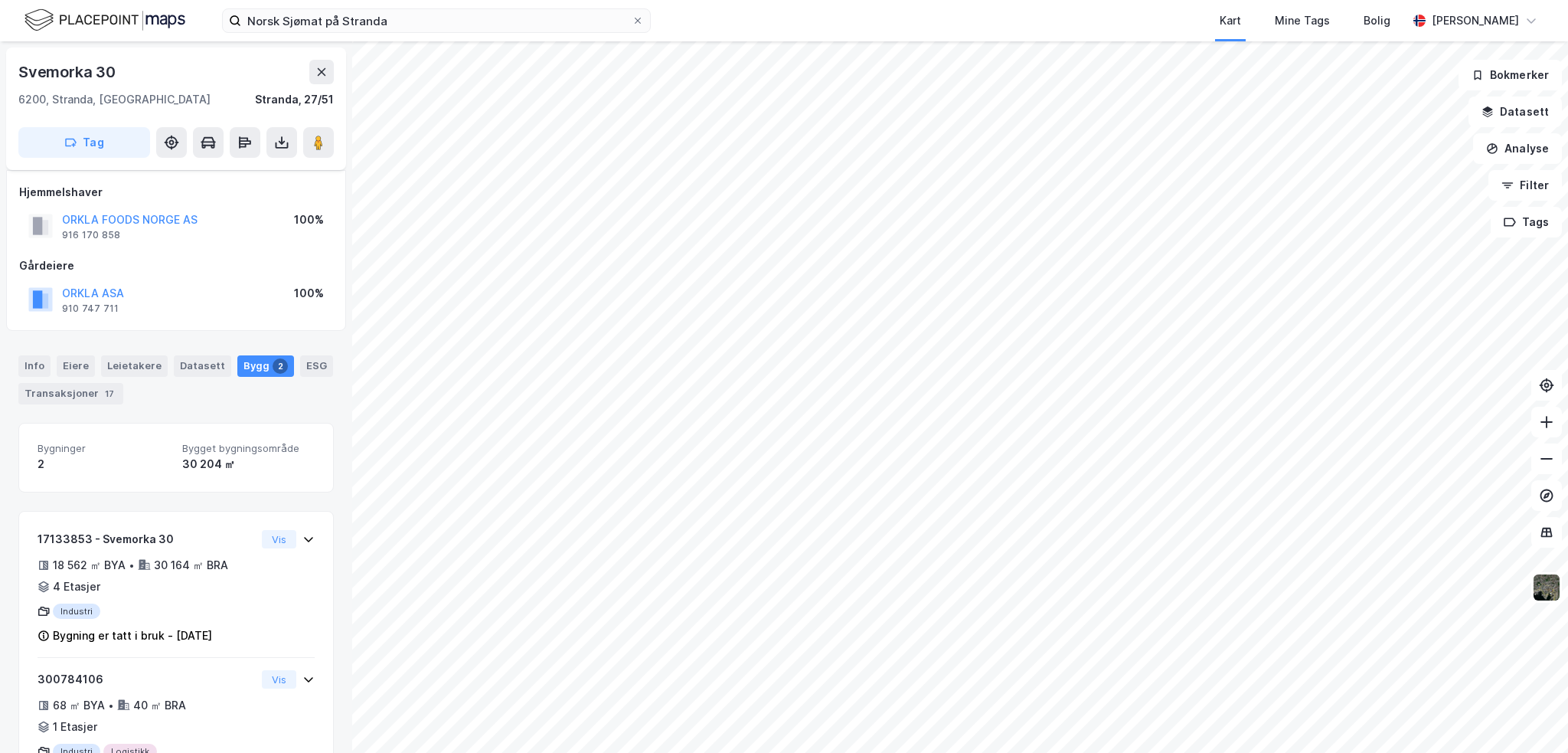
scroll to position [67, 0]
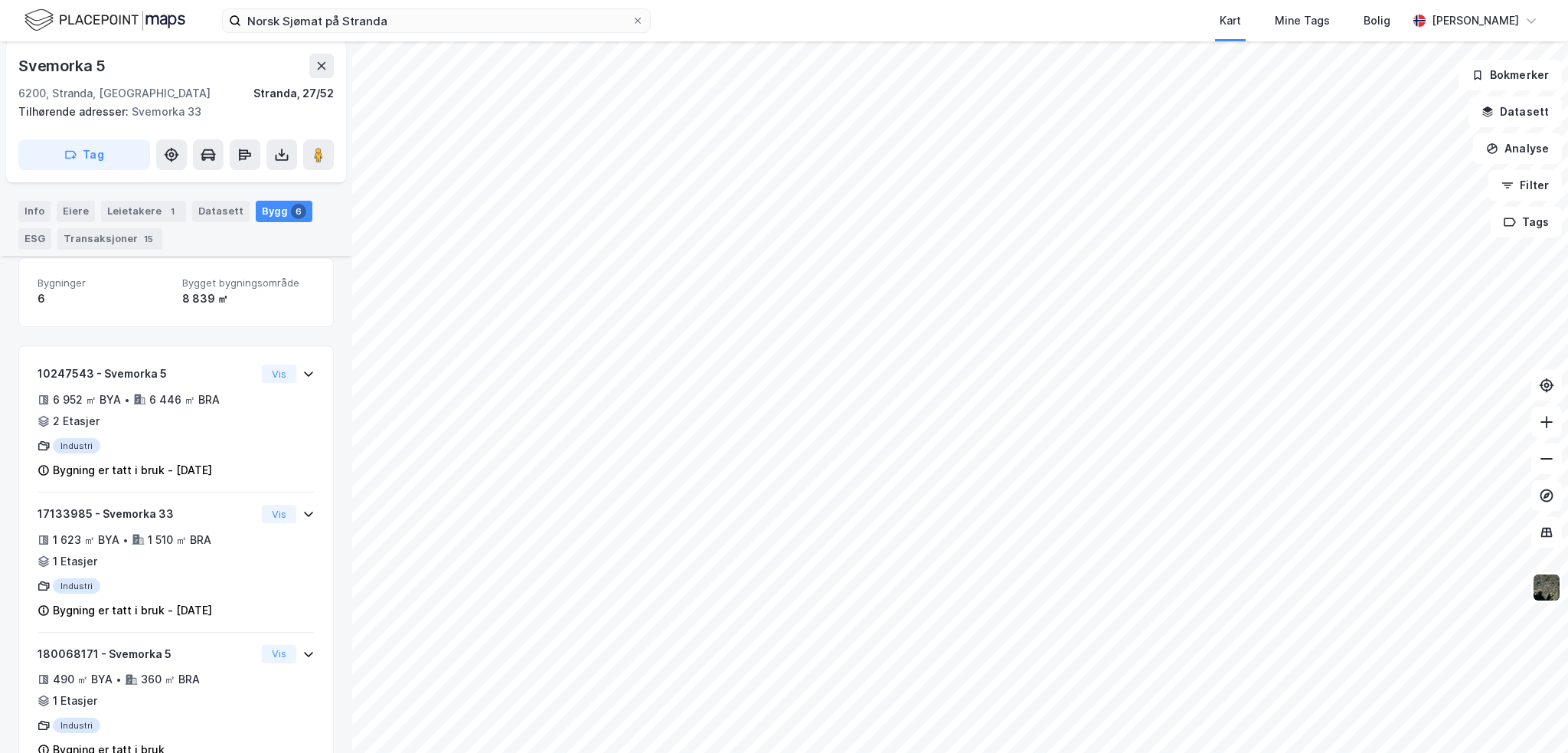
scroll to position [295, 0]
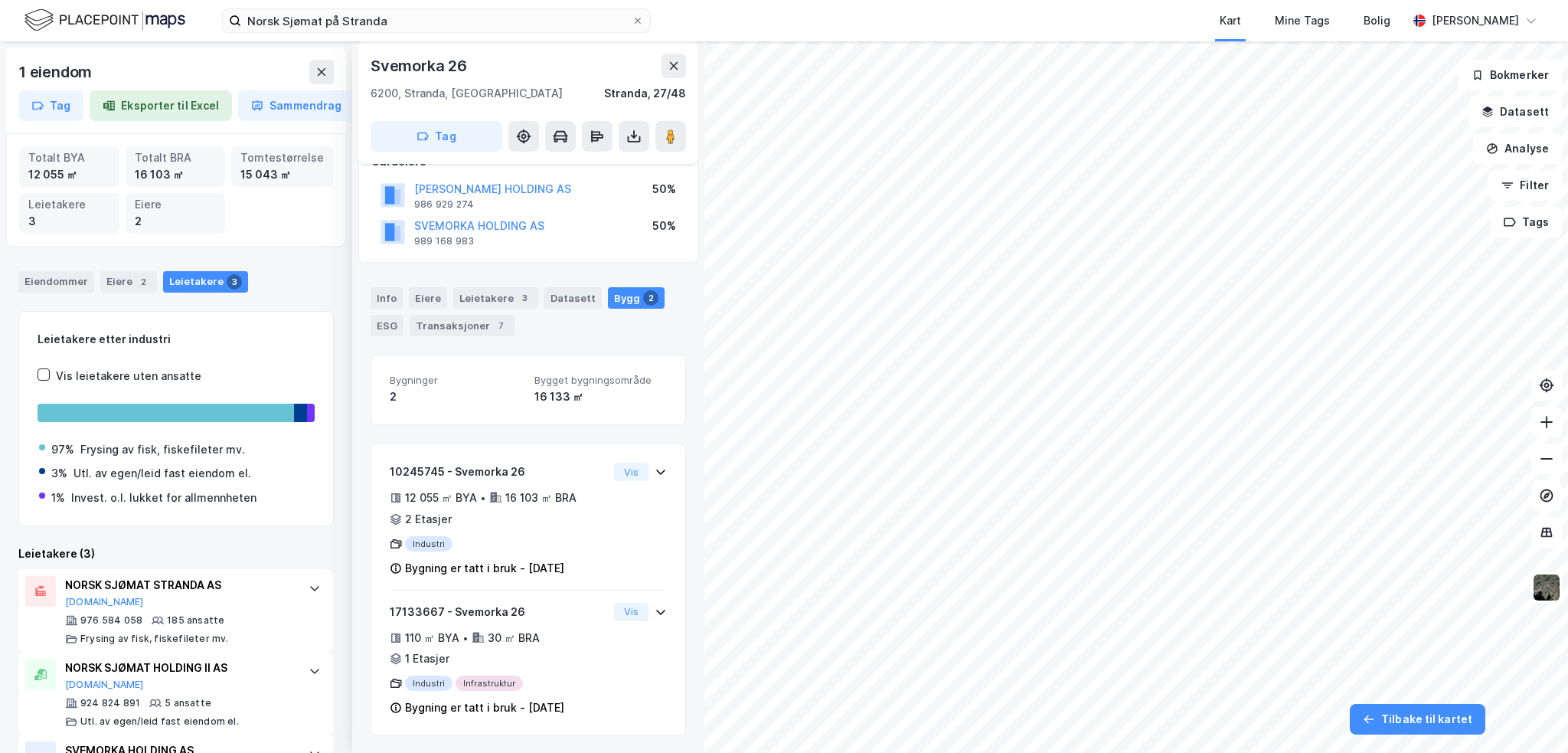
click at [322, 78] on button at bounding box center [322, 72] width 25 height 25
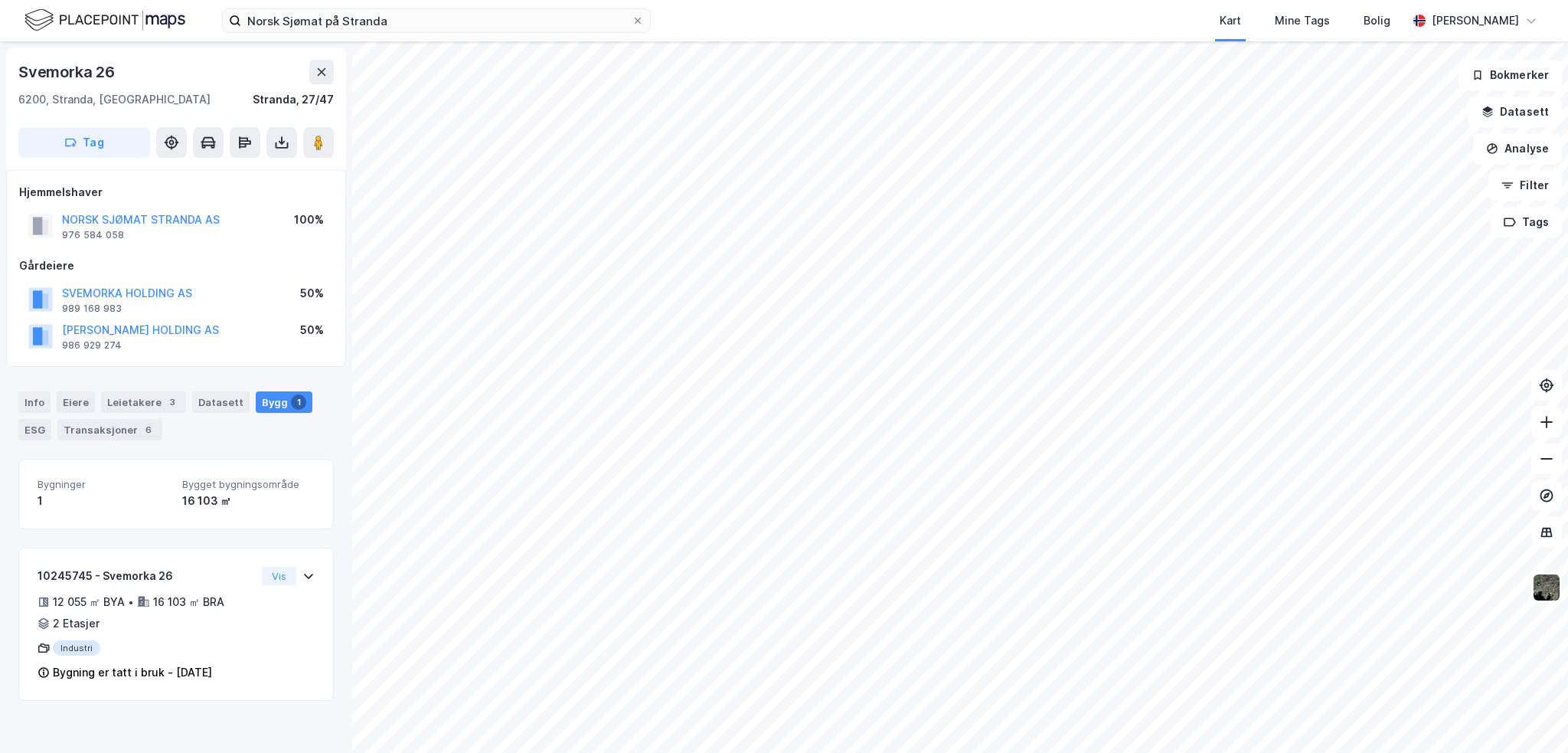
click at [0, 0] on button "NORSK SJØMAT STRANDA AS" at bounding box center [0, 0] width 0 height 0
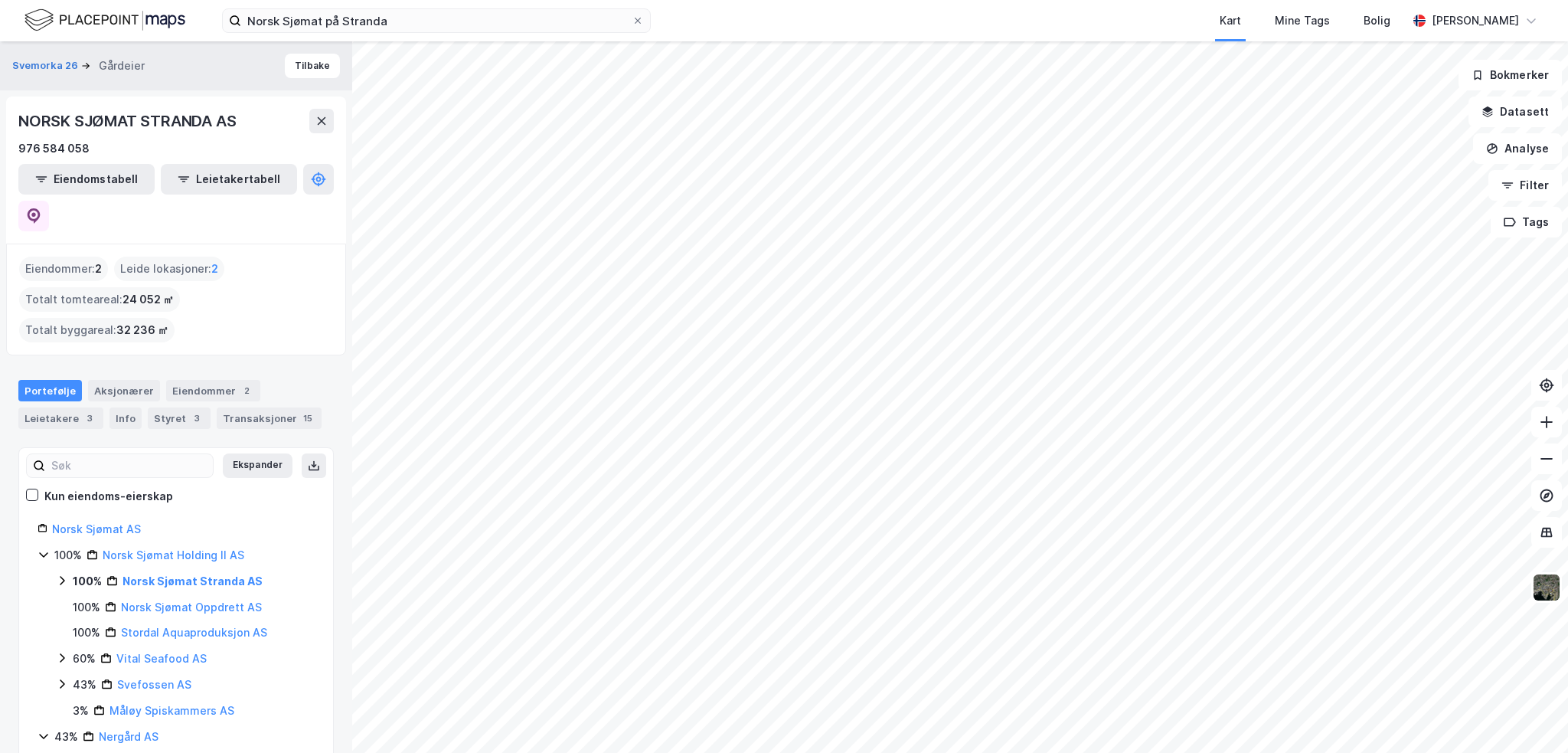
click at [199, 574] on link "Norsk Sjømat Stranda AS" at bounding box center [192, 581] width 140 height 13
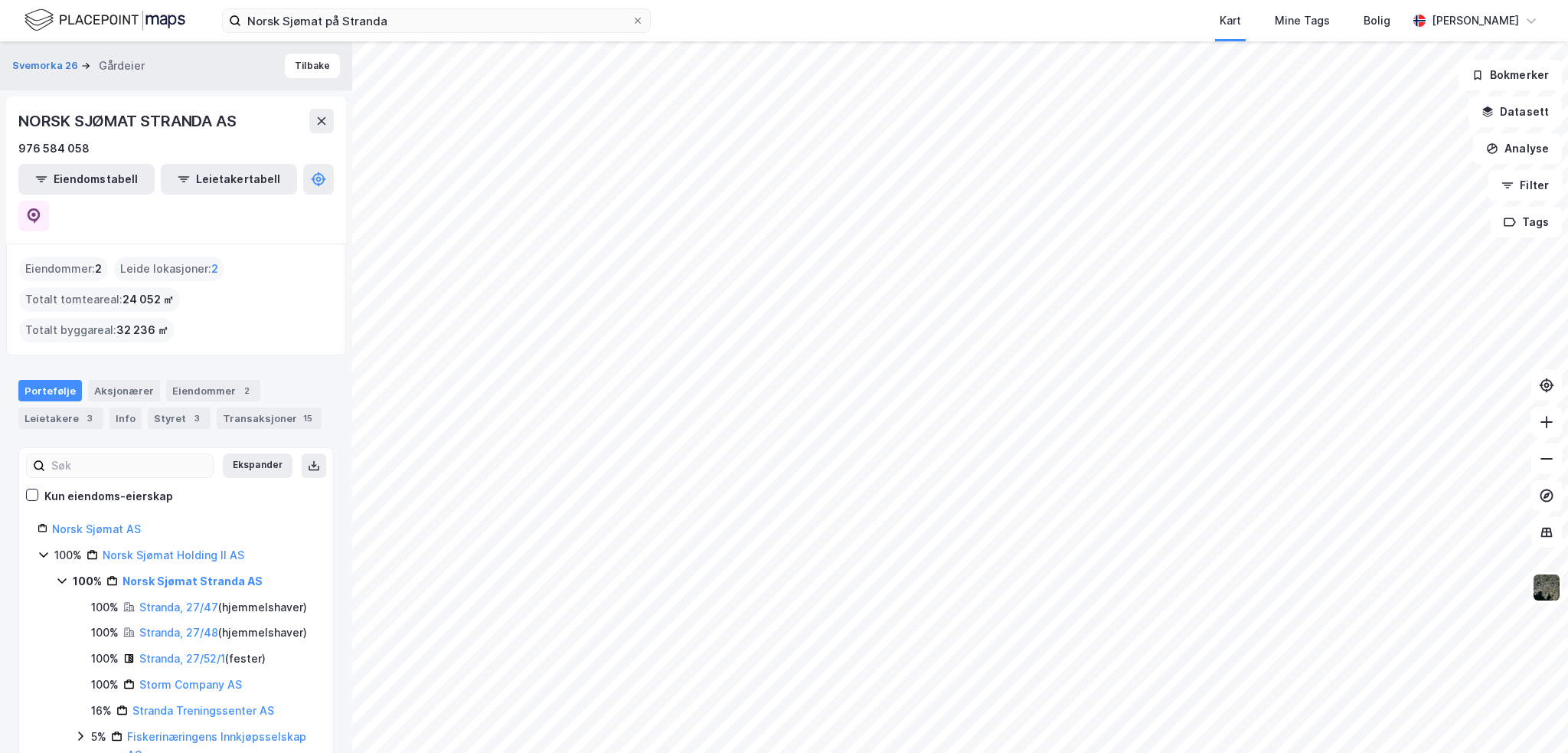
click at [196, 380] on div "Eiendommer 2" at bounding box center [213, 391] width 94 height 22
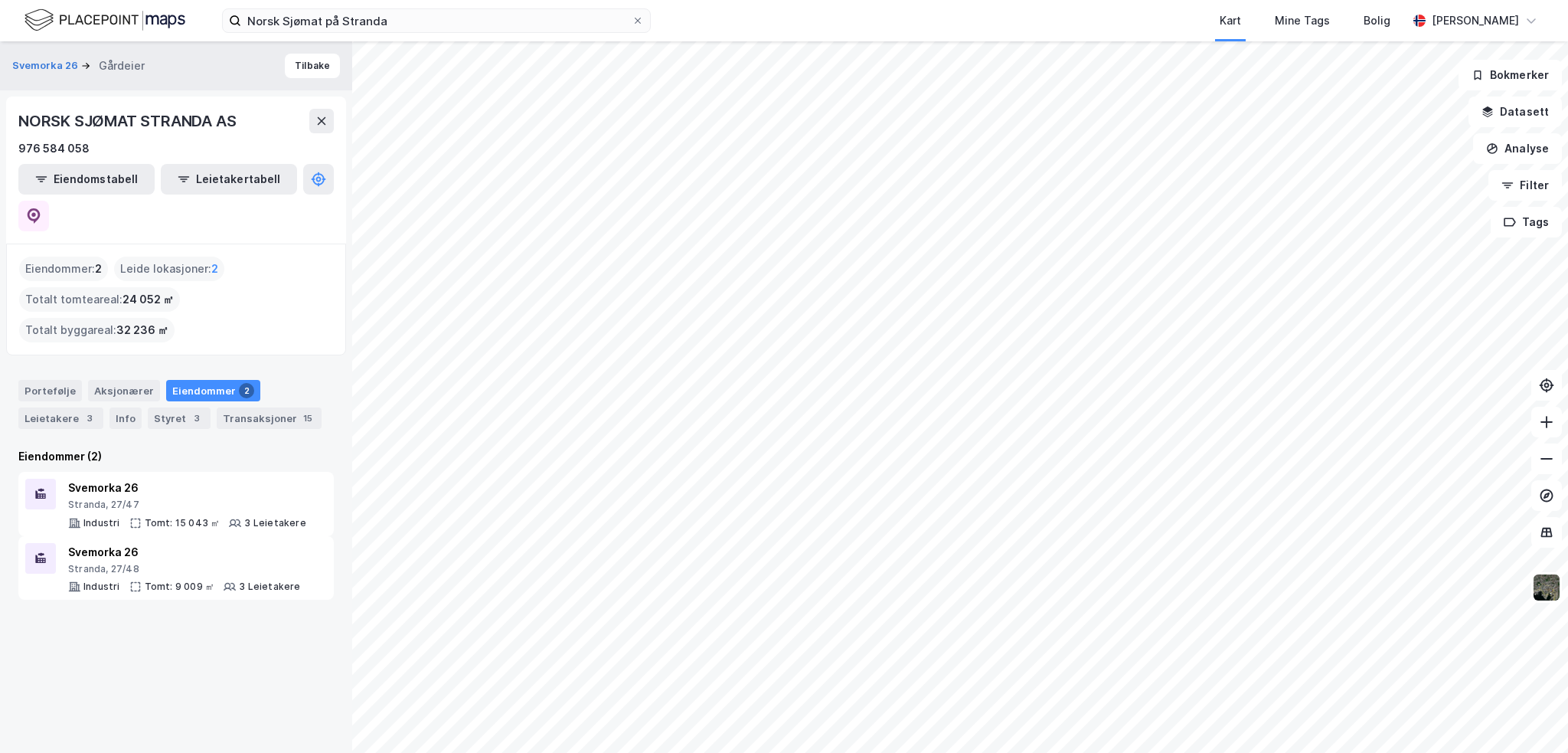
click at [68, 380] on div "Portefølje" at bounding box center [50, 391] width 64 height 22
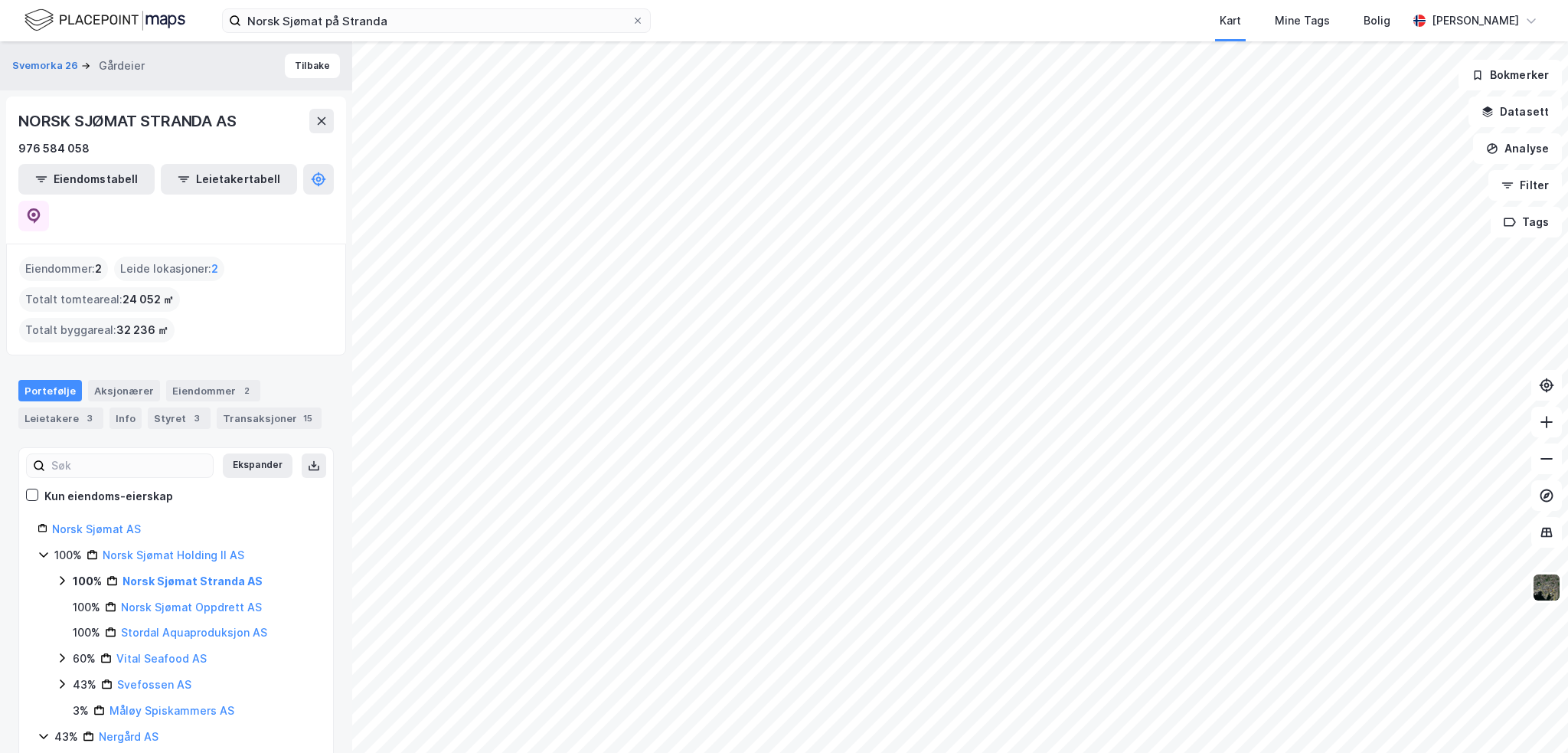
click at [199, 380] on div "Eiendommer 2" at bounding box center [213, 391] width 94 height 22
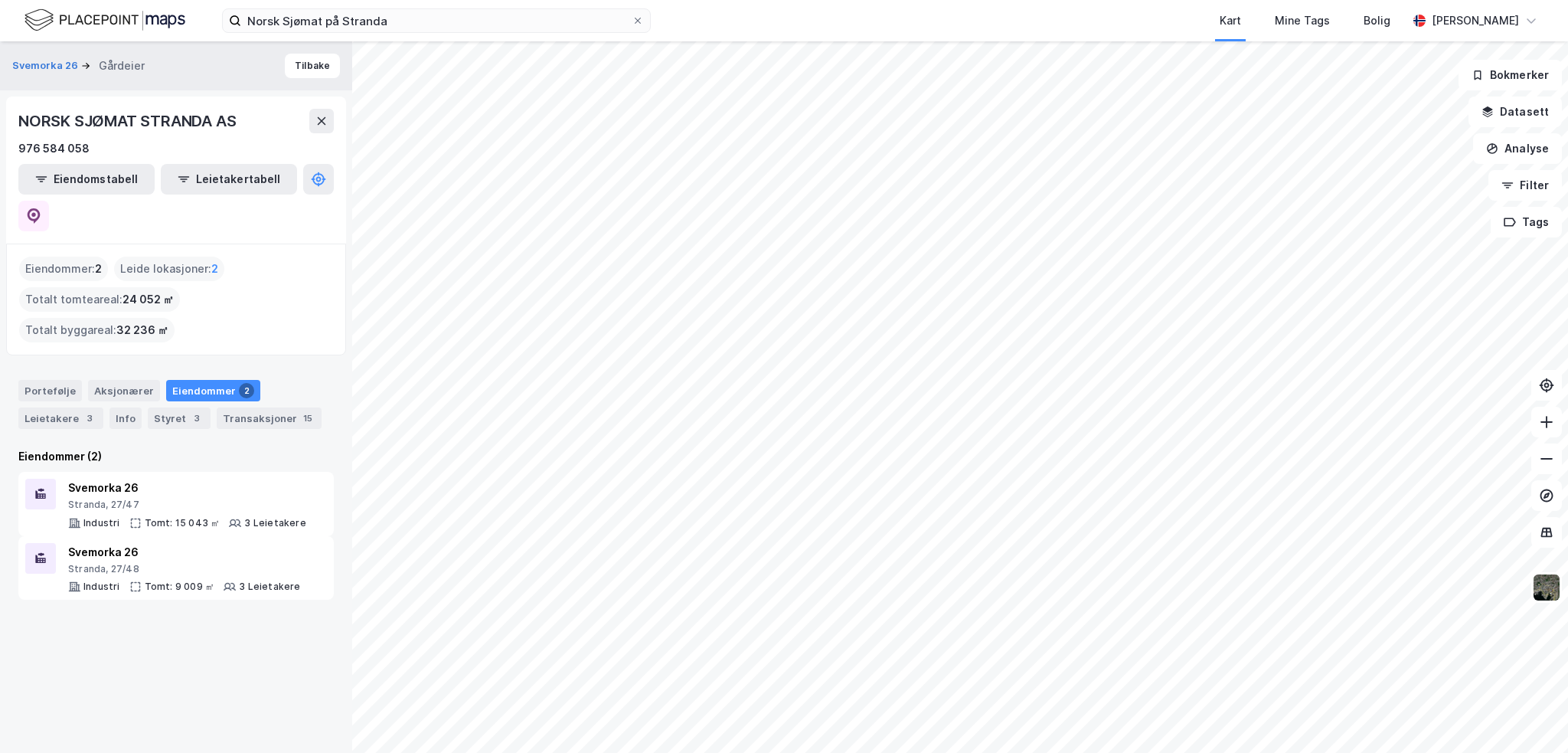
click at [263, 407] on div "Transaksjoner 15" at bounding box center [269, 418] width 105 height 22
